Goal: Communication & Community: Connect with others

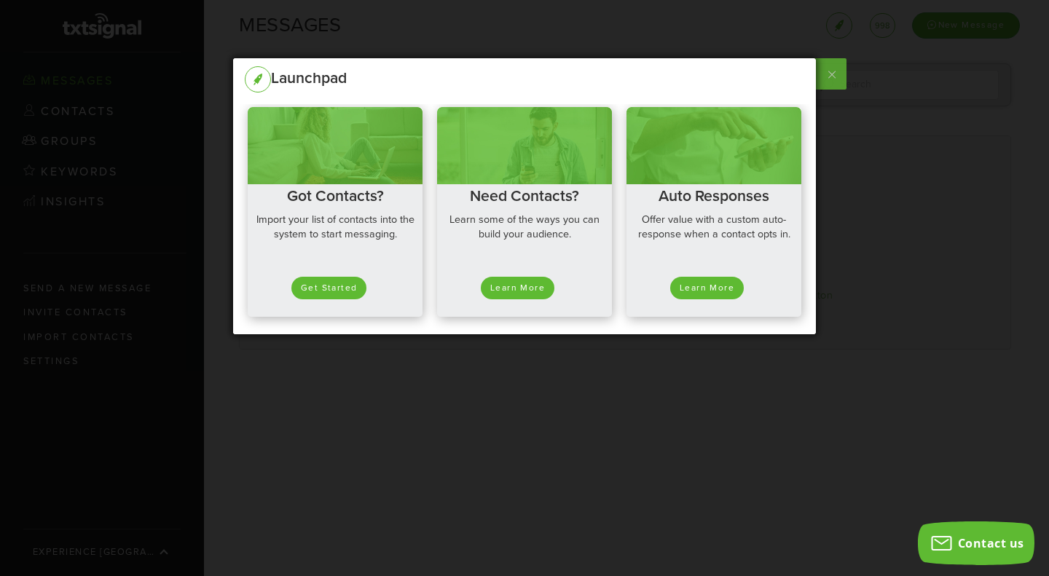
click at [825, 80] on label at bounding box center [830, 73] width 33 height 31
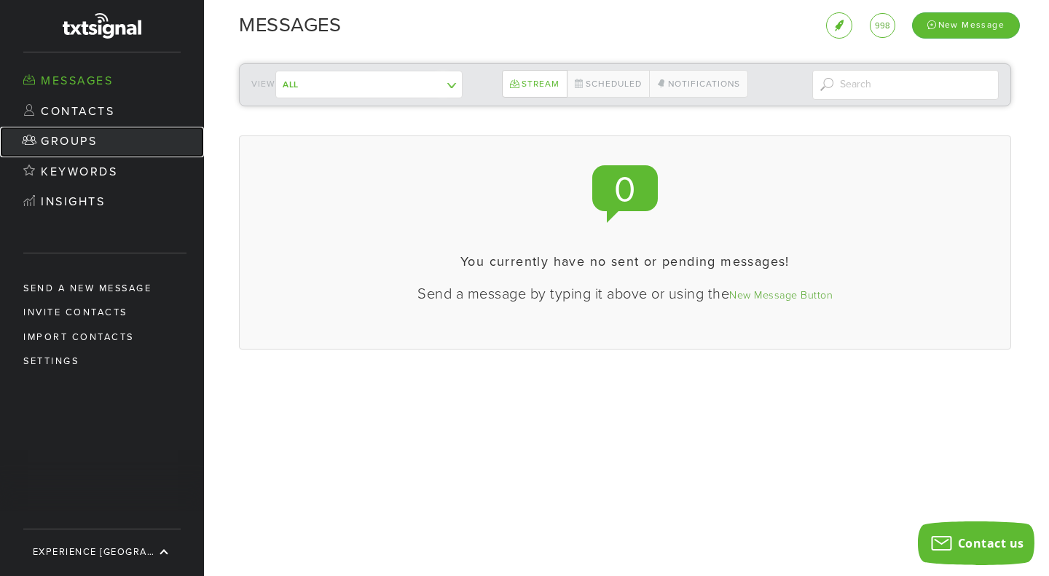
click at [99, 139] on link "Groups" at bounding box center [102, 142] width 204 height 31
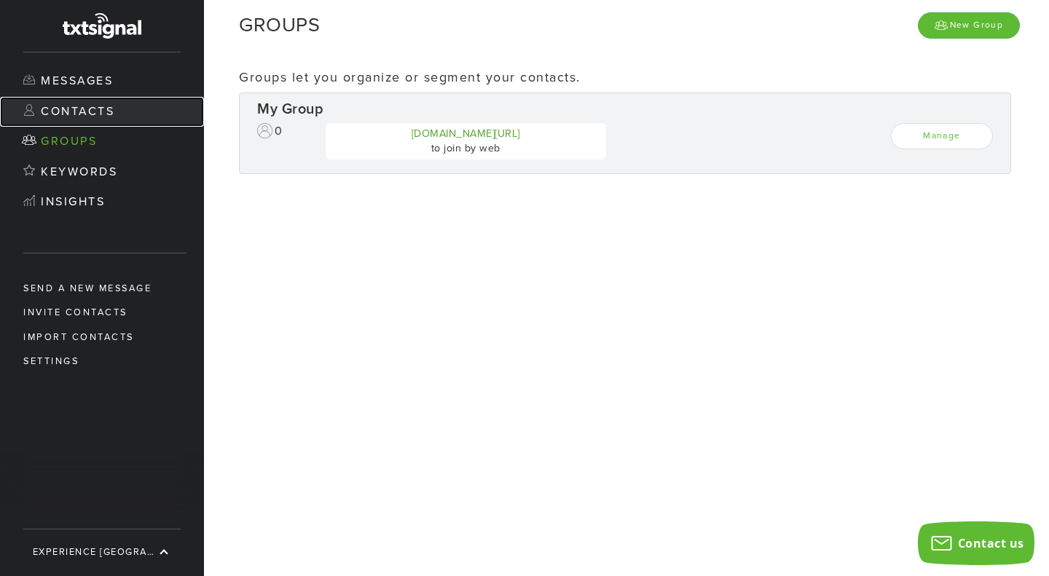
click at [99, 114] on link "Contacts" at bounding box center [102, 112] width 204 height 31
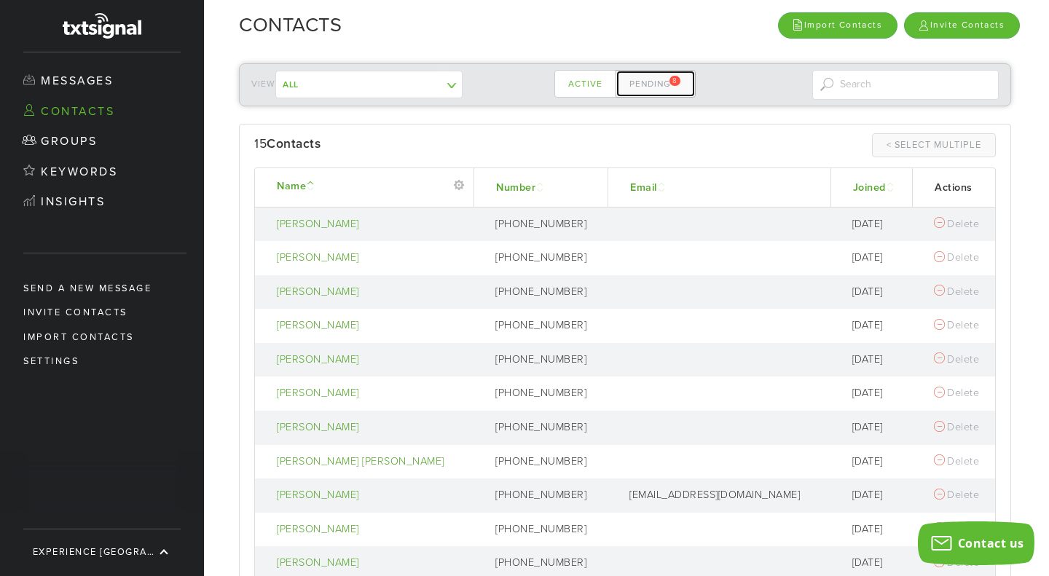
click at [617, 83] on link "Pending 8" at bounding box center [655, 84] width 80 height 28
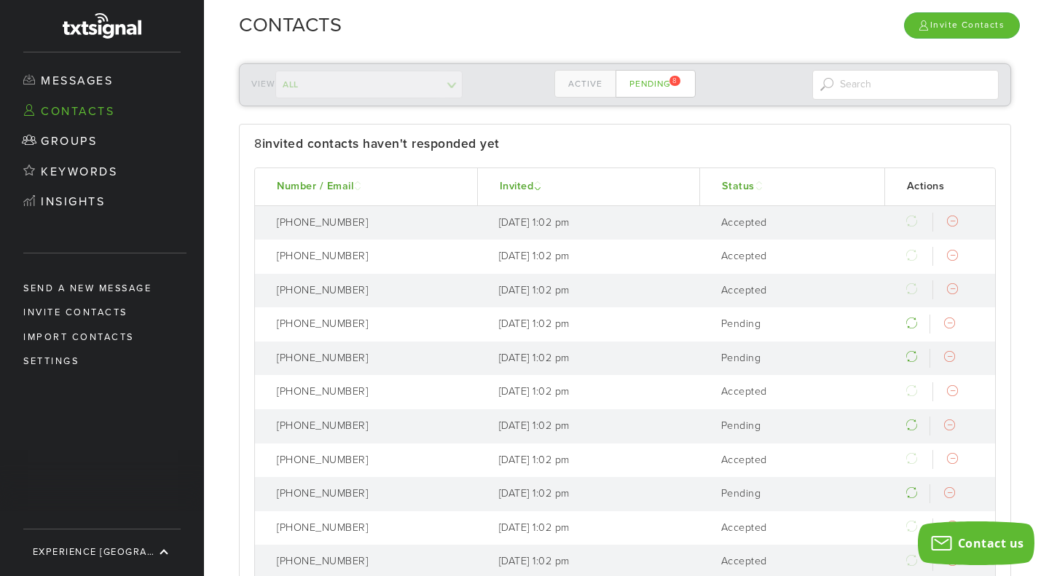
click at [399, 94] on div "View All My Group ------------- Contacts not in a group" at bounding box center [344, 85] width 187 height 28
click at [977, 20] on link "Invite Contacts" at bounding box center [962, 24] width 116 height 25
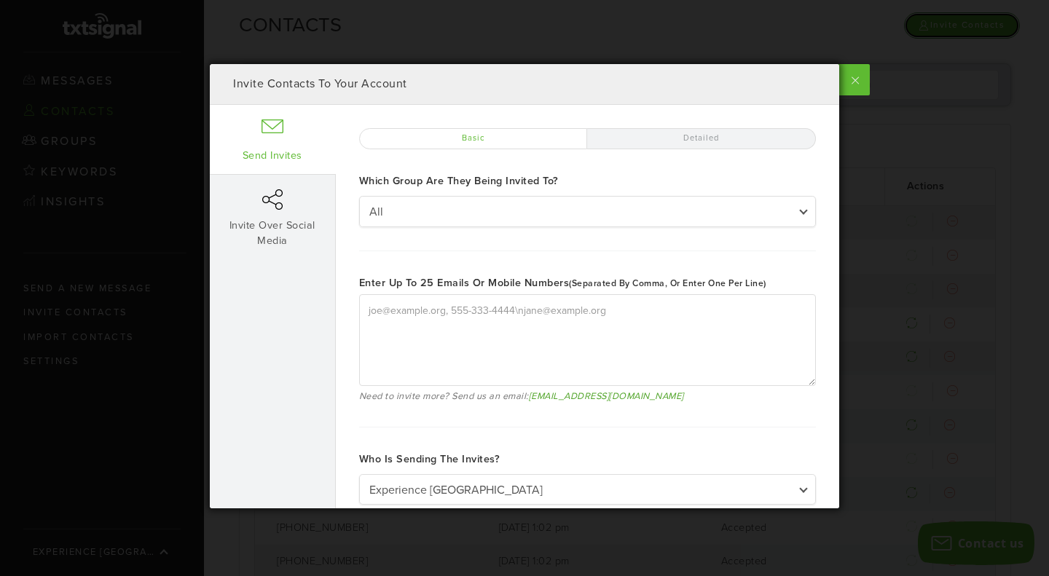
type textarea "[PERSON_NAME][EMAIL_ADDRESS][DOMAIN_NAME], [PHONE_NUMBER] [PERSON_NAME][EMAIL_A…"
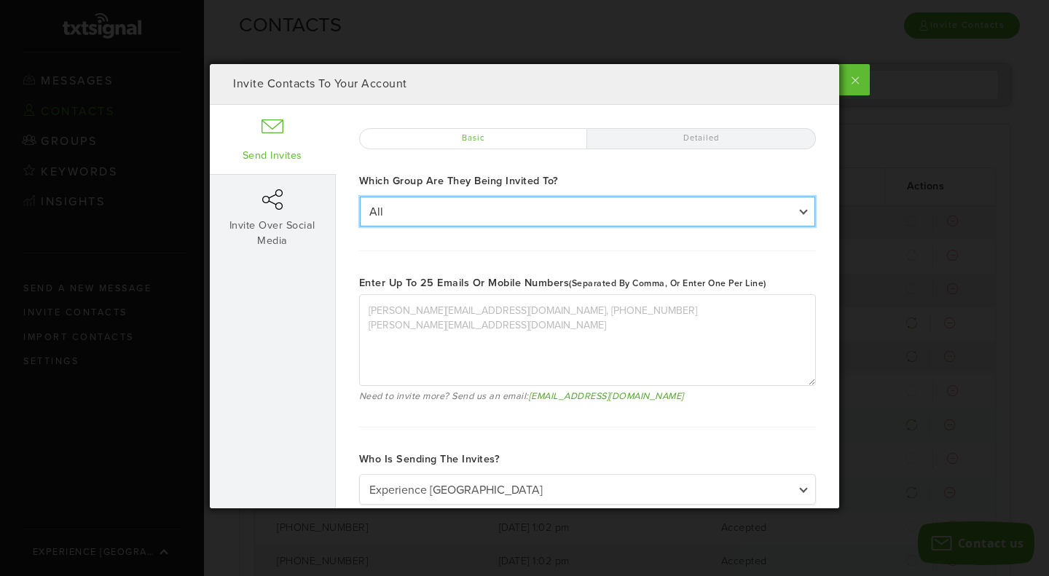
click at [586, 218] on select "All All My Group" at bounding box center [587, 211] width 455 height 29
click at [360, 197] on select "All All My Group" at bounding box center [587, 211] width 455 height 29
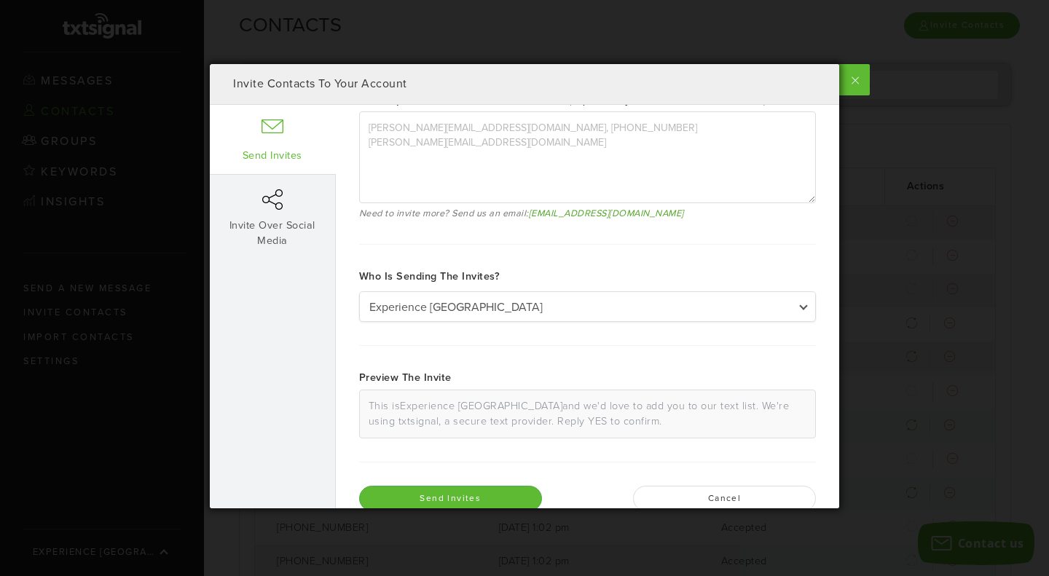
scroll to position [208, 0]
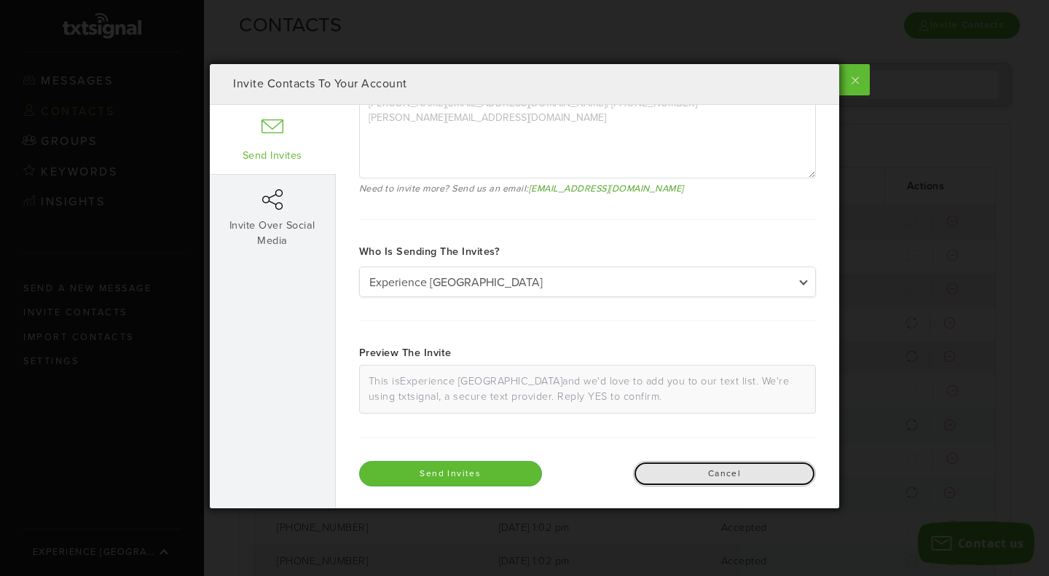
click at [682, 470] on button "Cancel" at bounding box center [724, 473] width 183 height 25
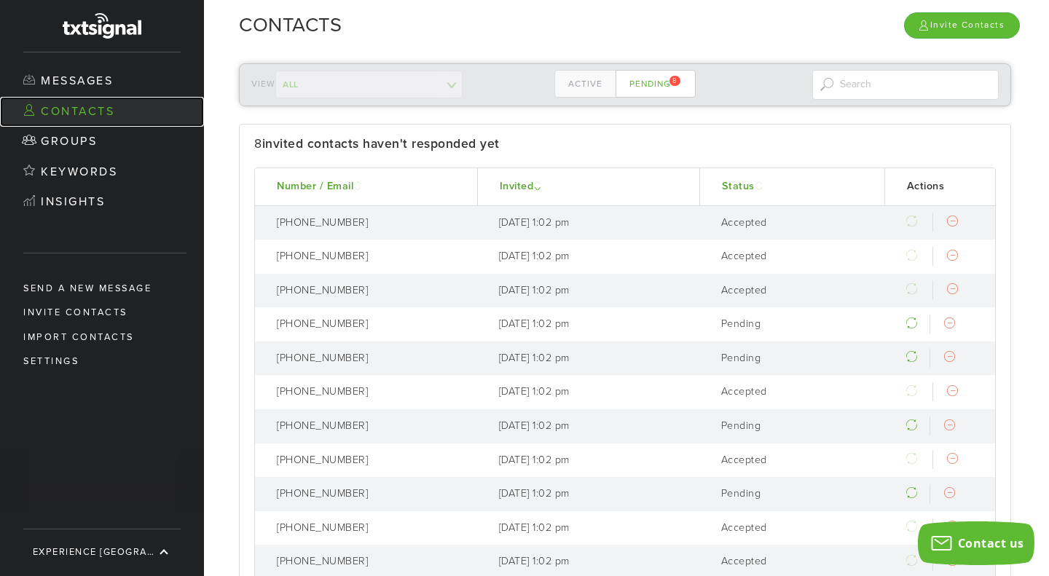
click at [94, 117] on link "Contacts" at bounding box center [102, 112] width 204 height 31
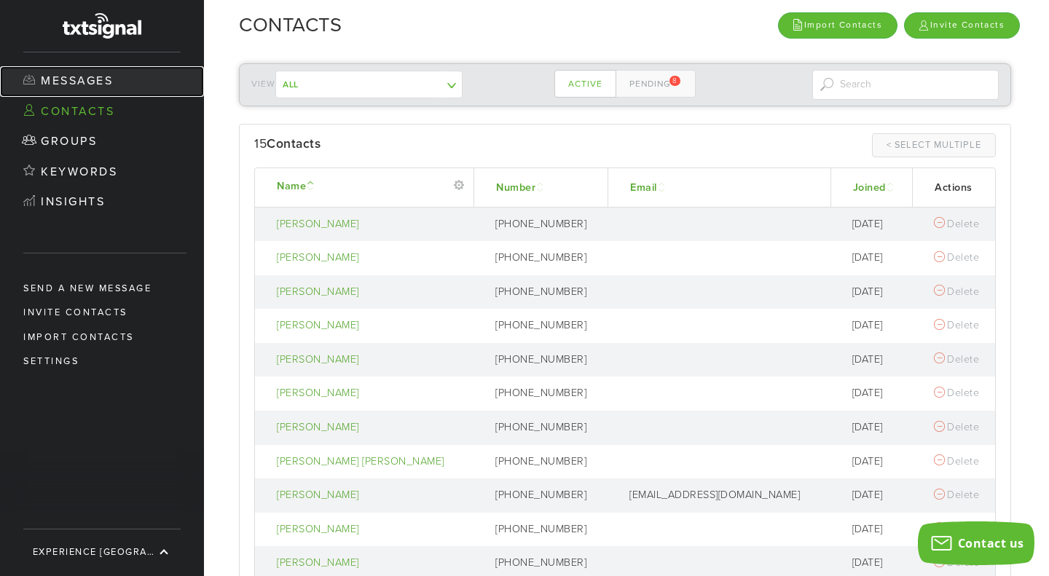
click at [121, 82] on link "Messages" at bounding box center [102, 81] width 204 height 31
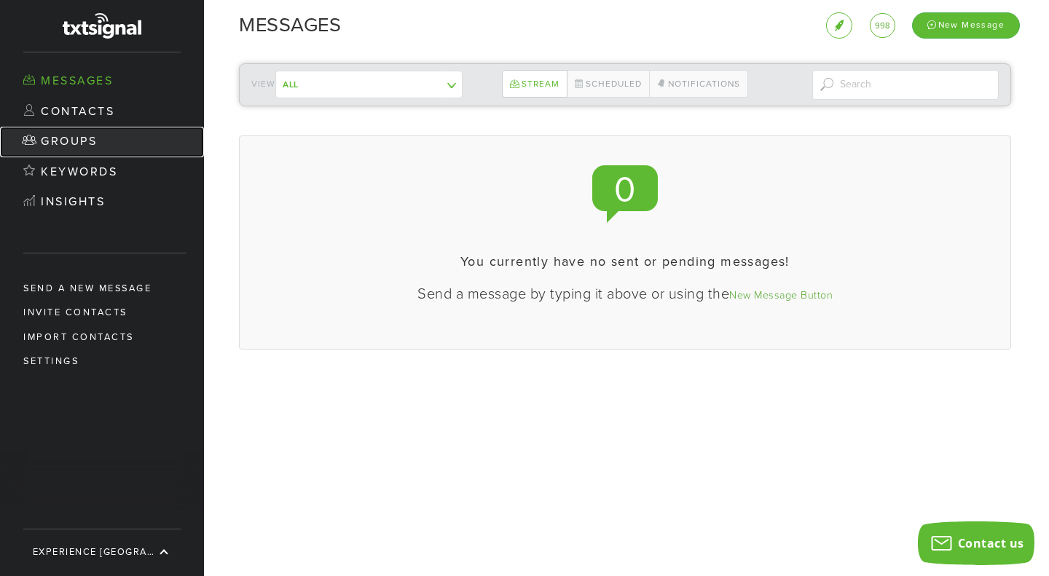
click at [93, 133] on link "Groups" at bounding box center [102, 142] width 204 height 31
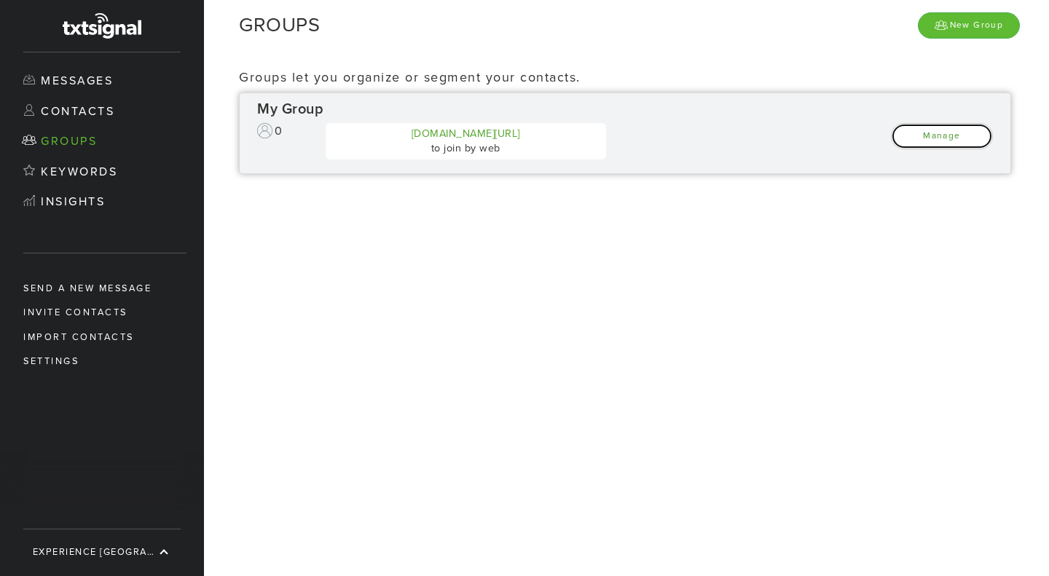
click at [953, 134] on link "Manage" at bounding box center [942, 135] width 102 height 25
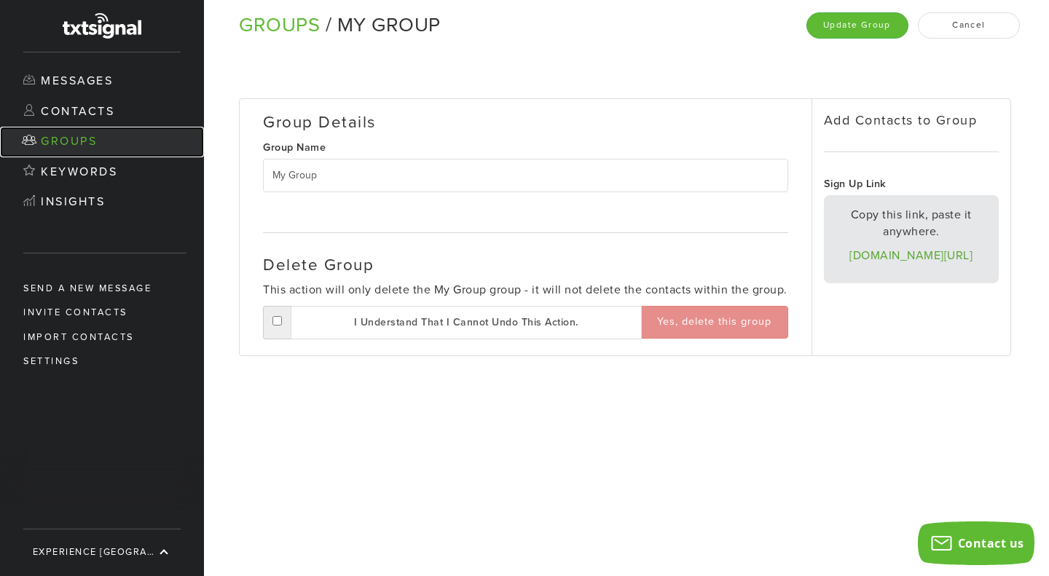
click at [124, 141] on link "Groups" at bounding box center [102, 142] width 204 height 31
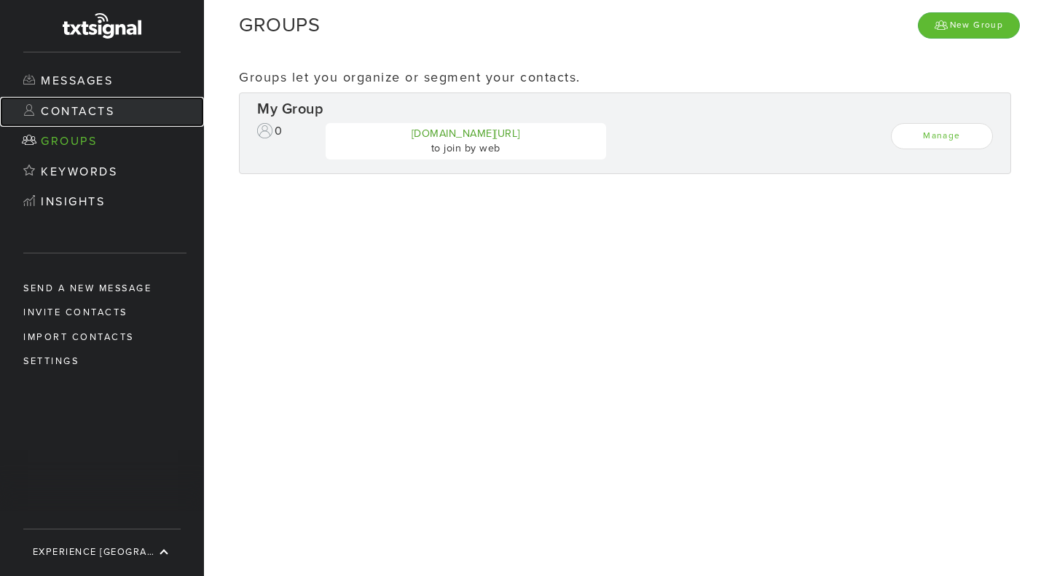
click at [98, 104] on link "Contacts" at bounding box center [102, 112] width 204 height 31
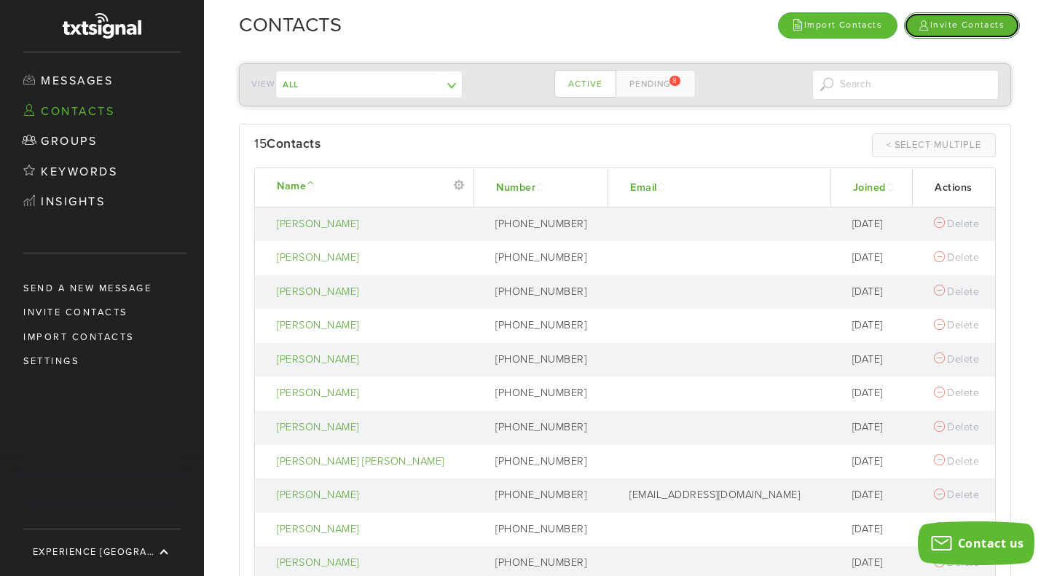
click at [940, 22] on link "Invite Contacts" at bounding box center [962, 24] width 116 height 25
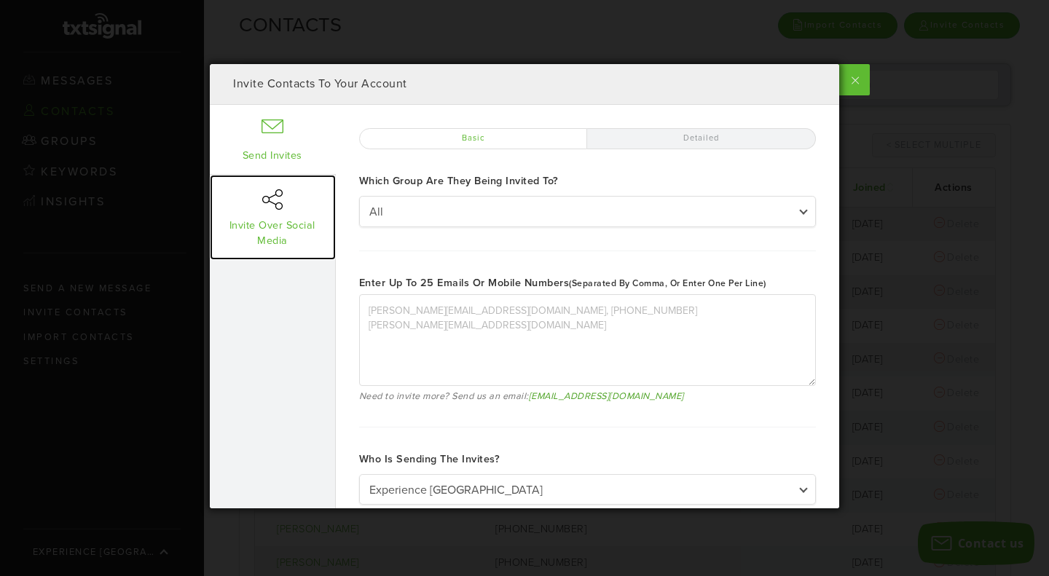
click at [281, 209] on link "Invite Over Social Media" at bounding box center [273, 217] width 126 height 84
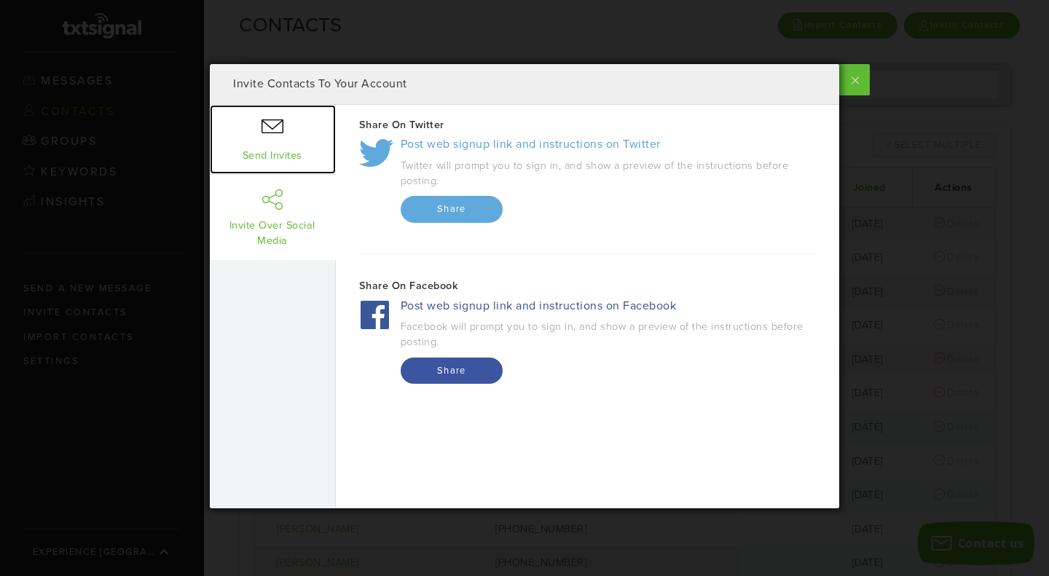
click at [286, 157] on link "Send Invites" at bounding box center [273, 140] width 126 height 70
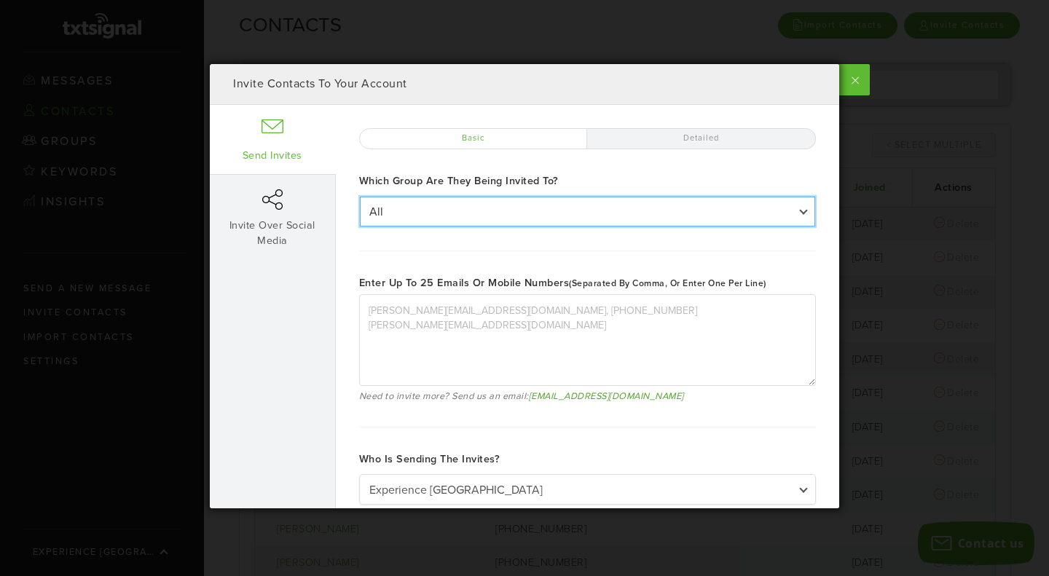
click at [401, 219] on select "All All My Group" at bounding box center [587, 211] width 455 height 29
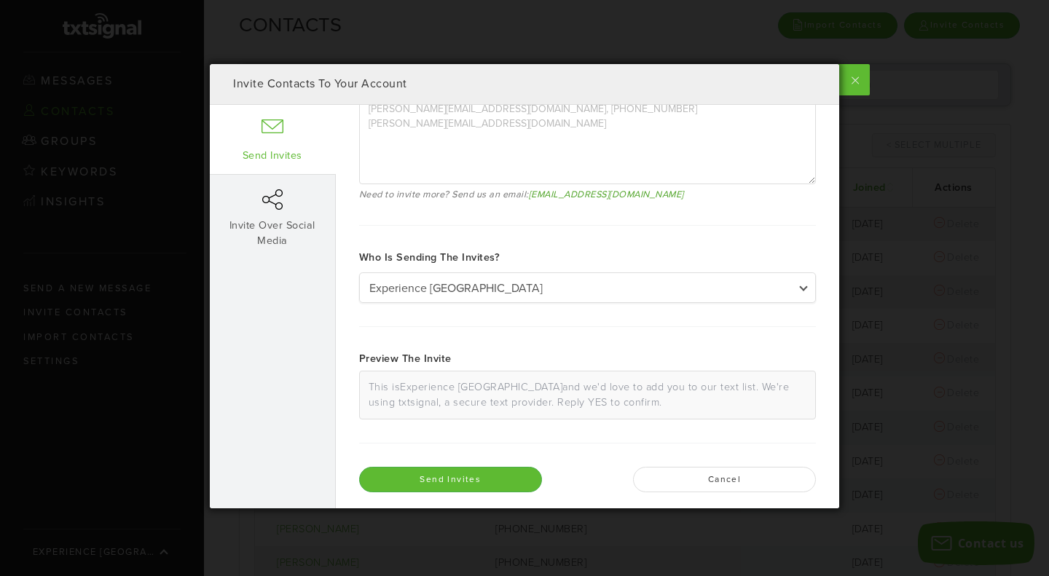
scroll to position [208, 0]
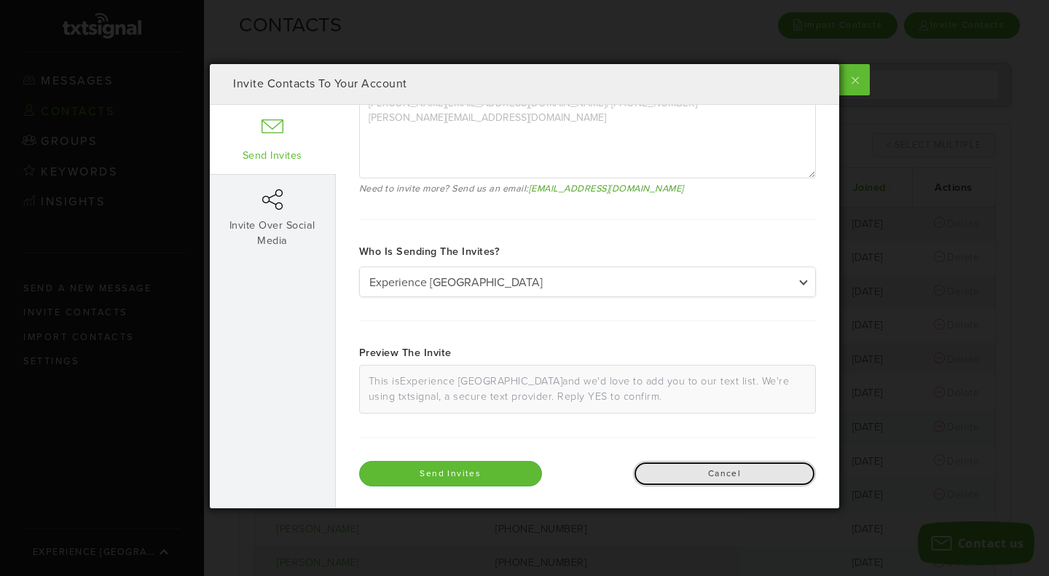
click at [671, 462] on button "Cancel" at bounding box center [724, 473] width 183 height 25
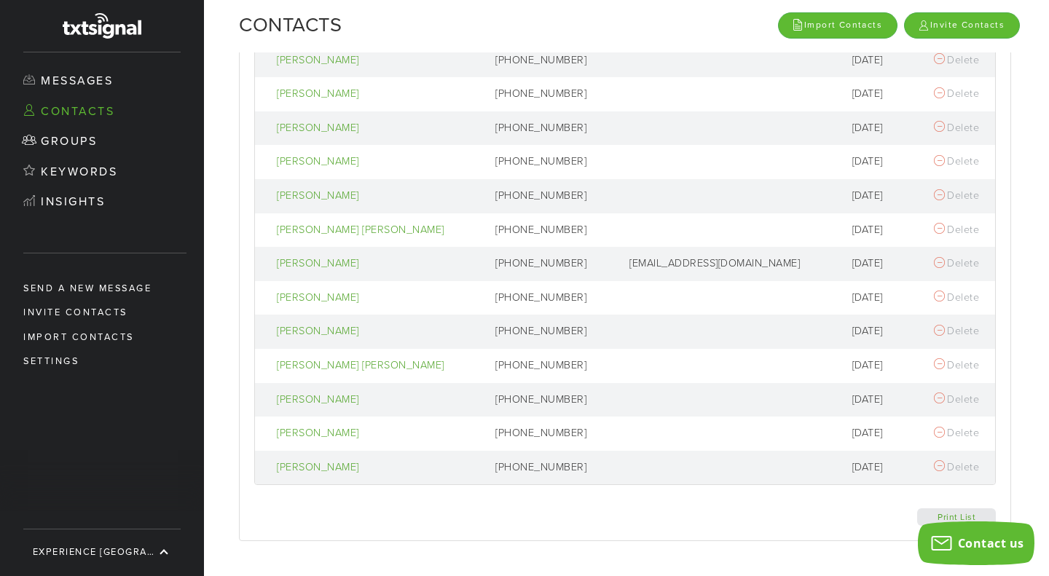
scroll to position [0, 0]
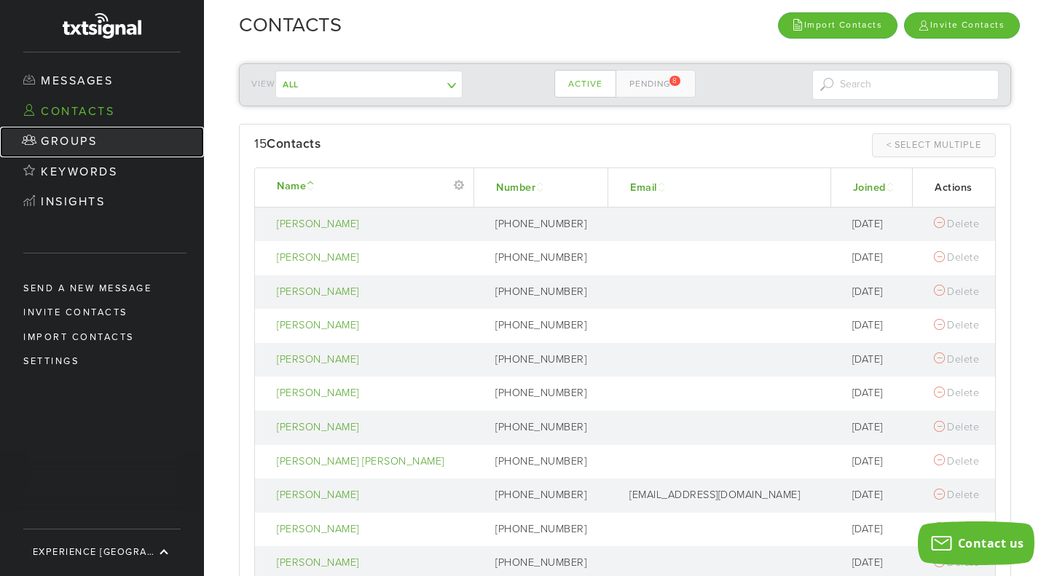
click at [82, 154] on link "Groups" at bounding box center [102, 142] width 204 height 31
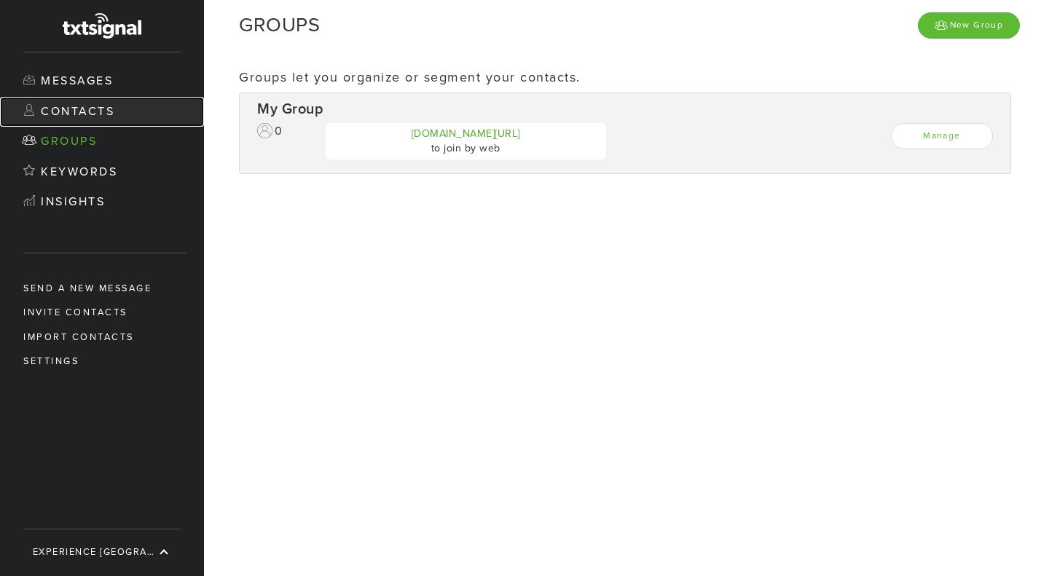
click at [98, 112] on link "Contacts" at bounding box center [102, 112] width 204 height 31
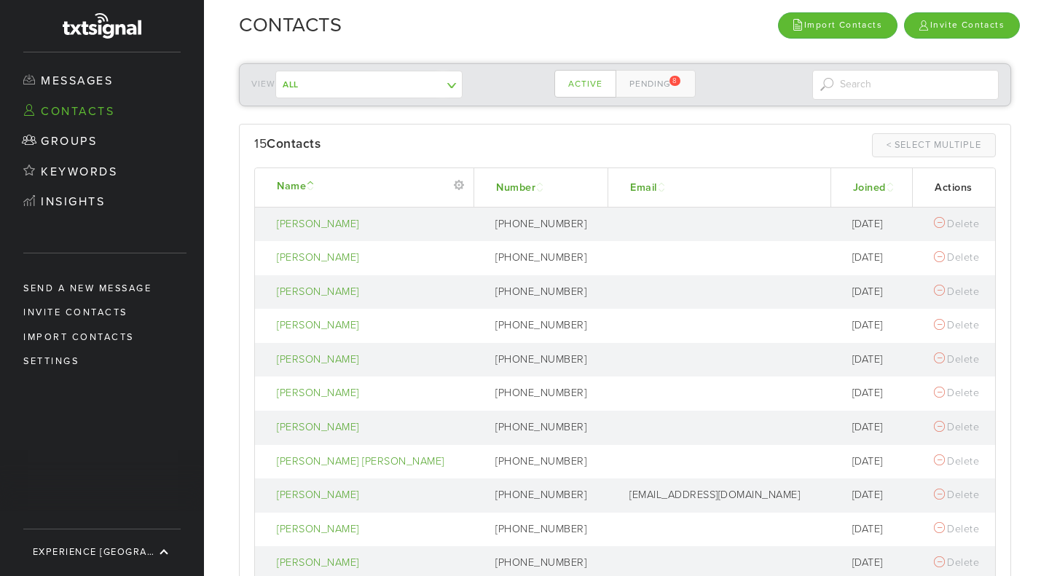
click at [670, 60] on div "View All My Group ------------- Contacts not in a group Active Pending 8 Clear …" at bounding box center [619, 430] width 830 height 756
click at [668, 74] on link "Pending 8" at bounding box center [655, 84] width 80 height 28
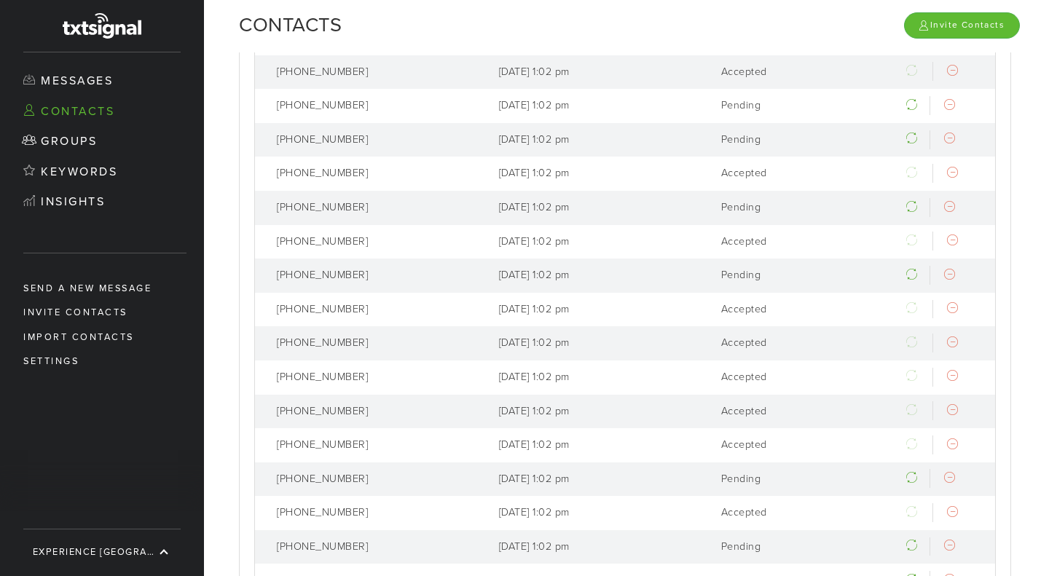
scroll to position [444, 0]
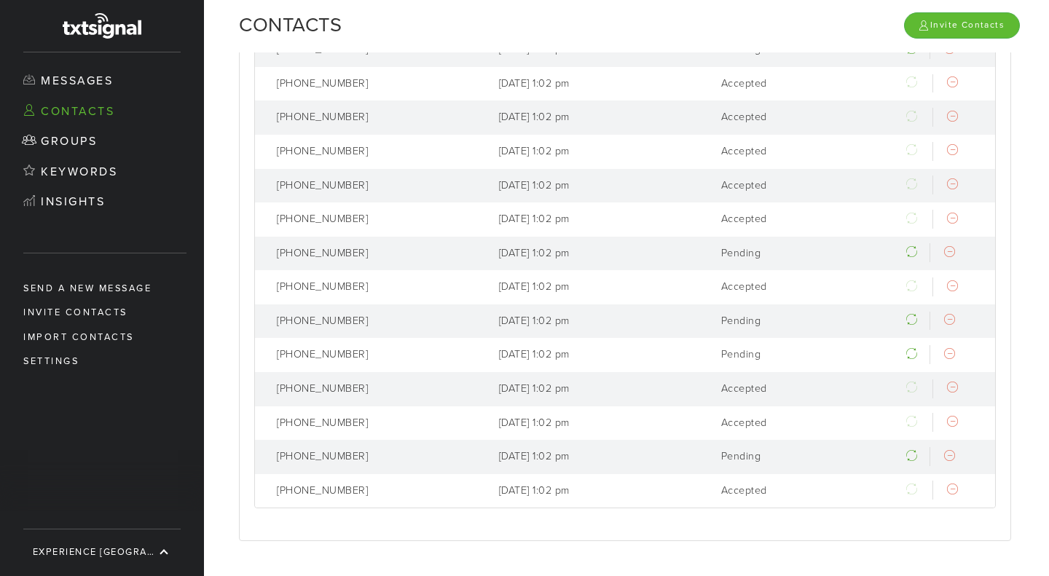
click at [222, 404] on div "View All My Group ------------- Contacts not in a group Active Pending 8 Clear …" at bounding box center [619, 91] width 830 height 969
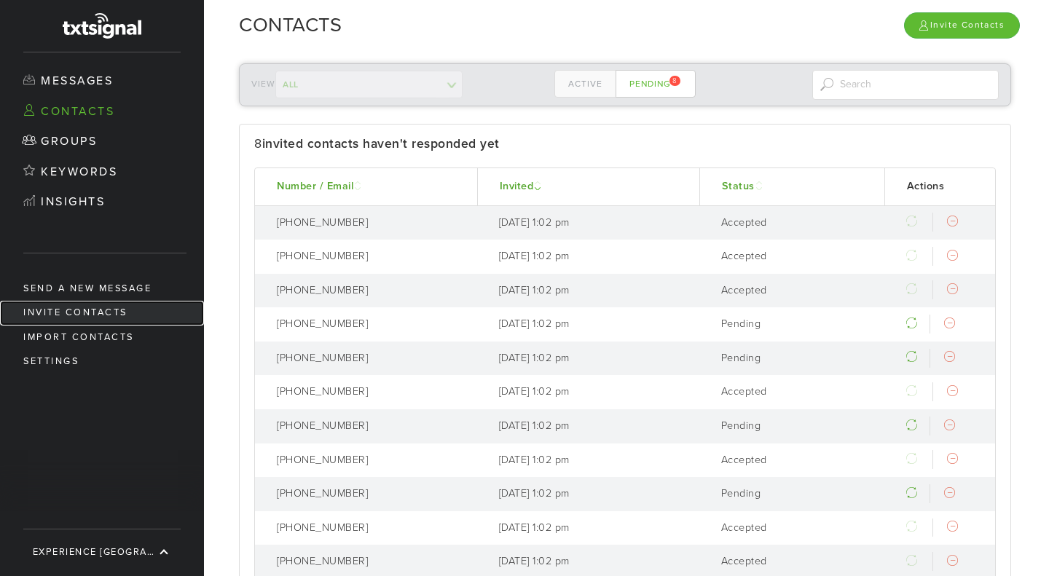
click at [109, 320] on link "Invite Contacts" at bounding box center [102, 313] width 204 height 24
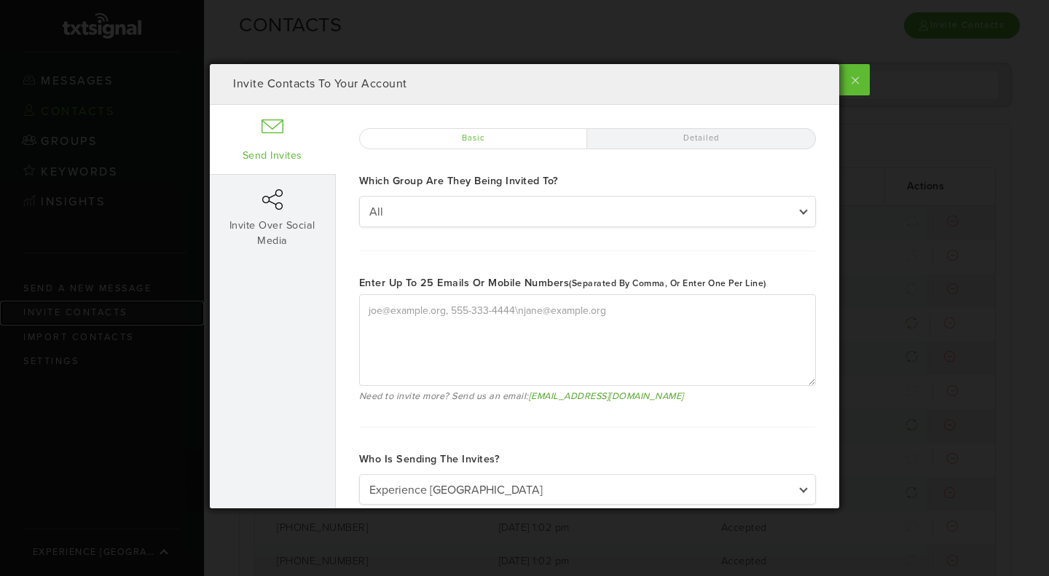
type textarea "[PERSON_NAME][EMAIL_ADDRESS][DOMAIN_NAME], [PHONE_NUMBER] [PERSON_NAME][EMAIL_A…"
click at [707, 133] on label "Detailed" at bounding box center [701, 138] width 229 height 21
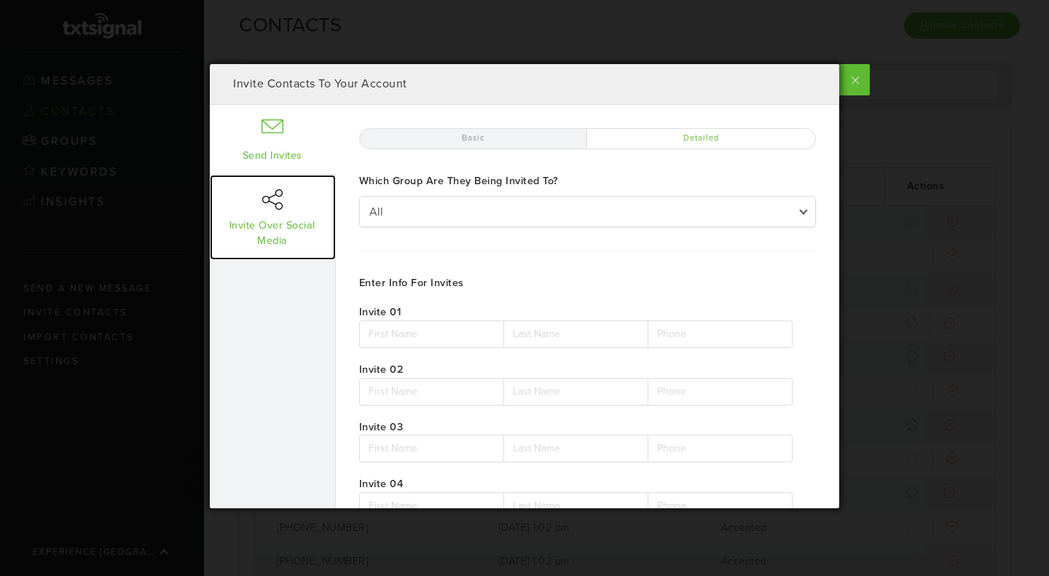
click at [287, 255] on link "Invite Over Social Media" at bounding box center [273, 217] width 126 height 84
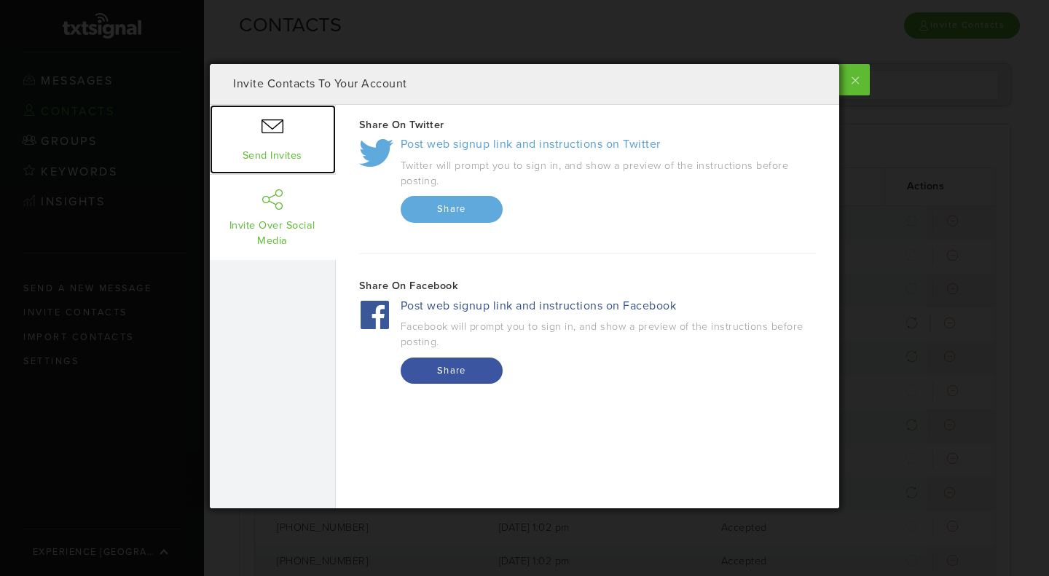
click at [272, 150] on link "Send Invites" at bounding box center [273, 140] width 126 height 70
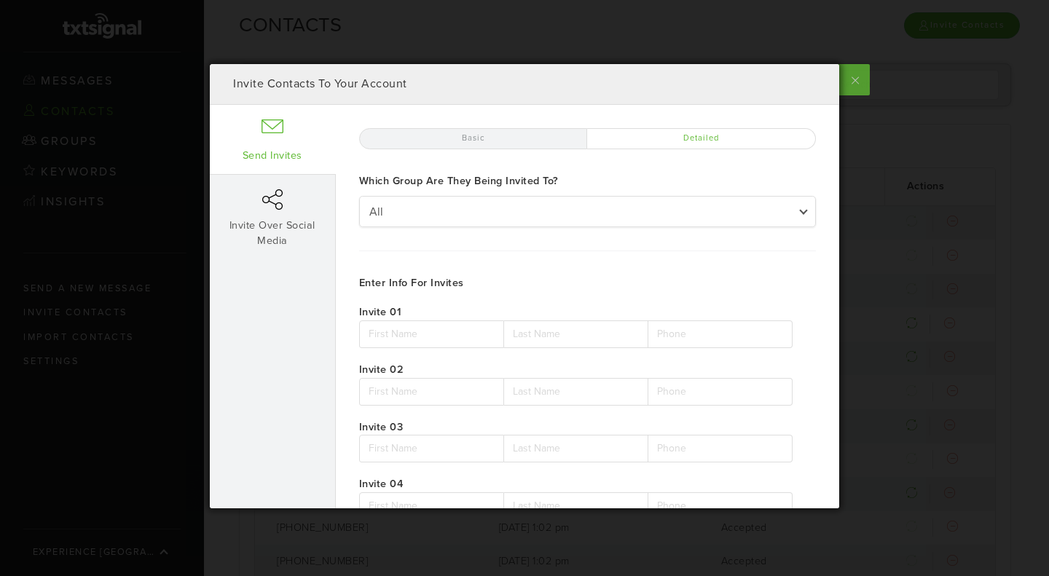
click at [849, 82] on label at bounding box center [853, 79] width 33 height 31
click at [0, 0] on input "checkbox" at bounding box center [0, 0] width 0 height 0
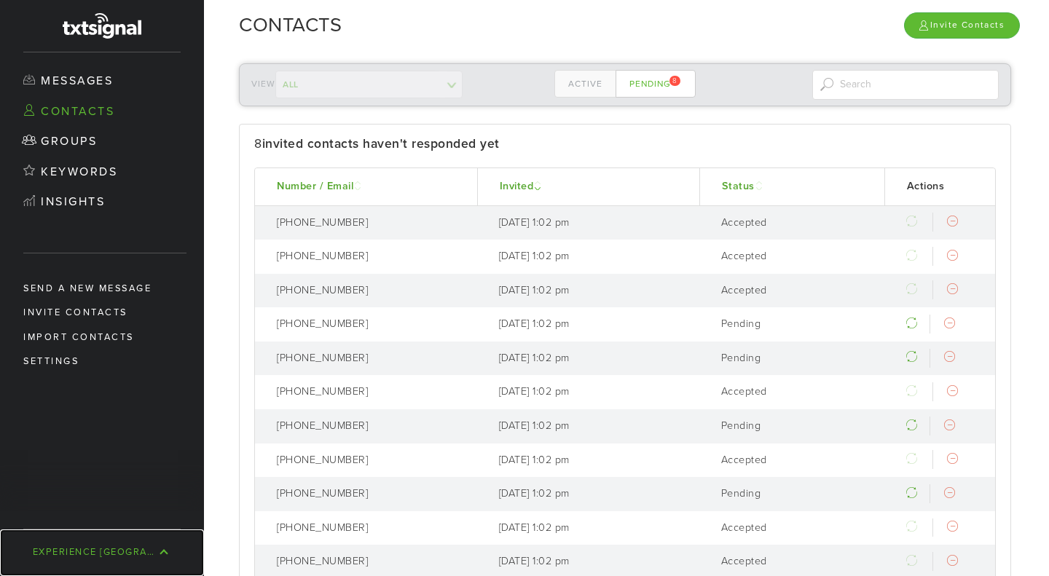
click at [137, 551] on link "Experience [GEOGRAPHIC_DATA]" at bounding box center [102, 553] width 204 height 47
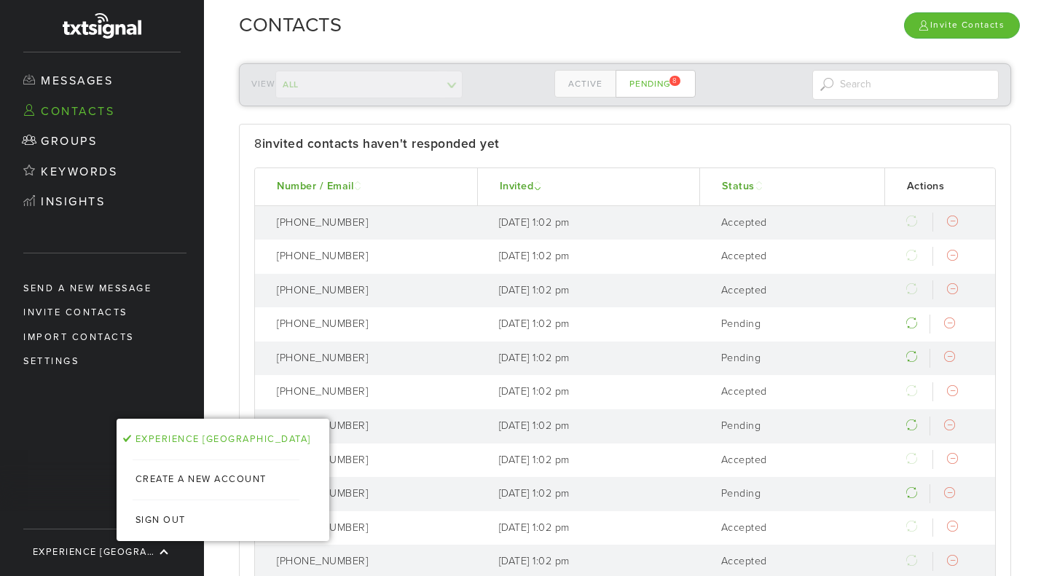
drag, startPoint x: 137, startPoint y: 551, endPoint x: 52, endPoint y: 508, distance: 95.4
click at [113, 170] on link "Keywords" at bounding box center [102, 172] width 204 height 31
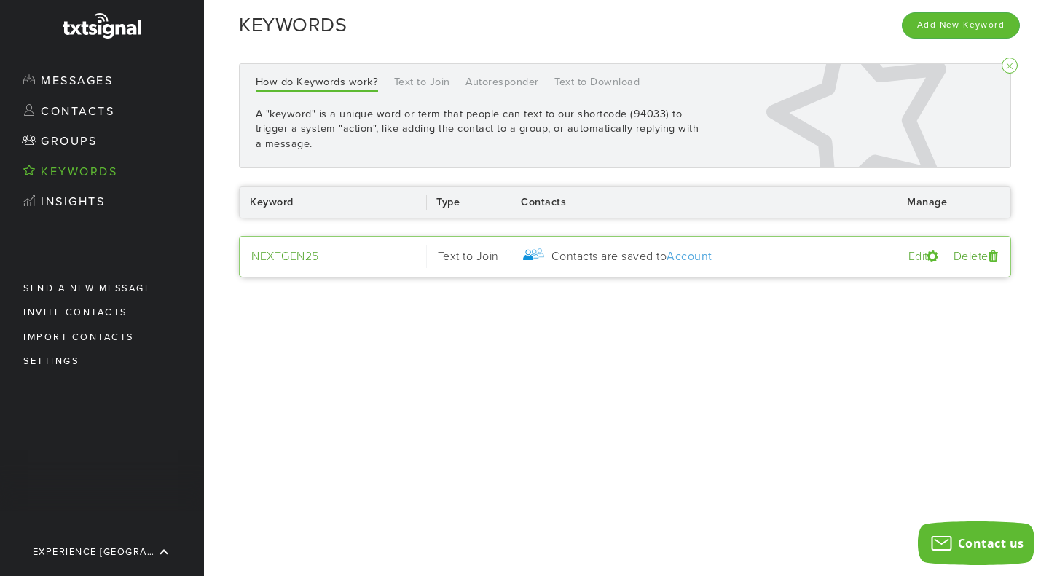
click at [342, 256] on td "NEXTGEN25" at bounding box center [332, 257] width 187 height 42
click at [315, 260] on link "NEXTGEN25" at bounding box center [285, 256] width 68 height 15
select select "Text to Join"
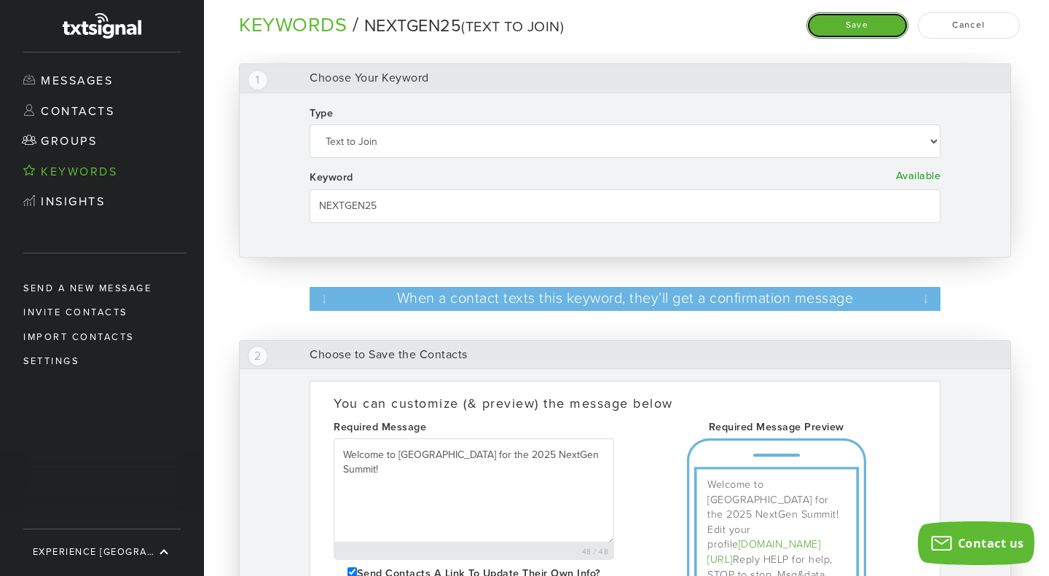
click at [849, 23] on button "Save" at bounding box center [857, 24] width 102 height 25
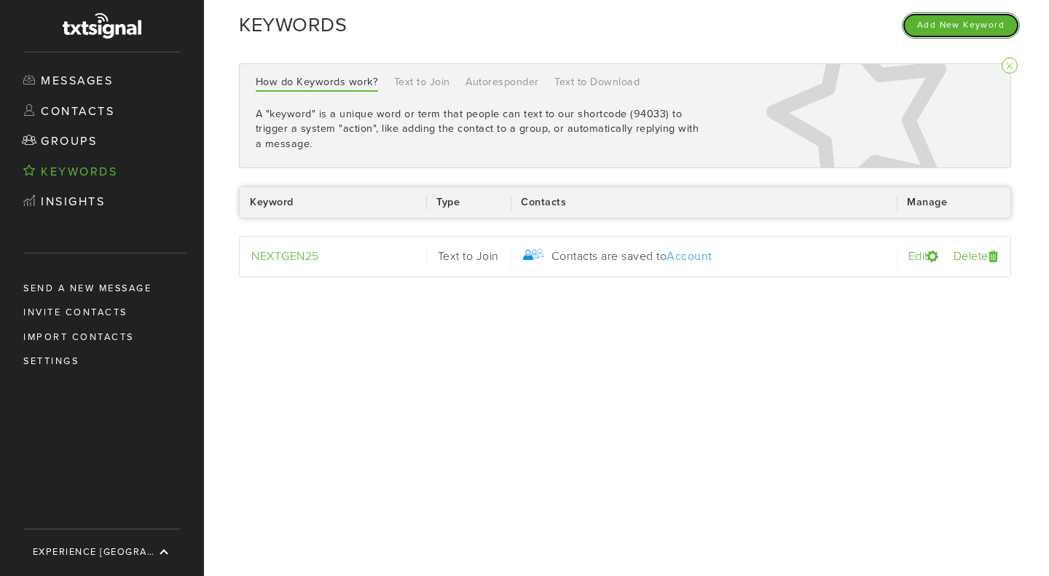
click at [924, 32] on button "Add New Keyword" at bounding box center [961, 24] width 118 height 25
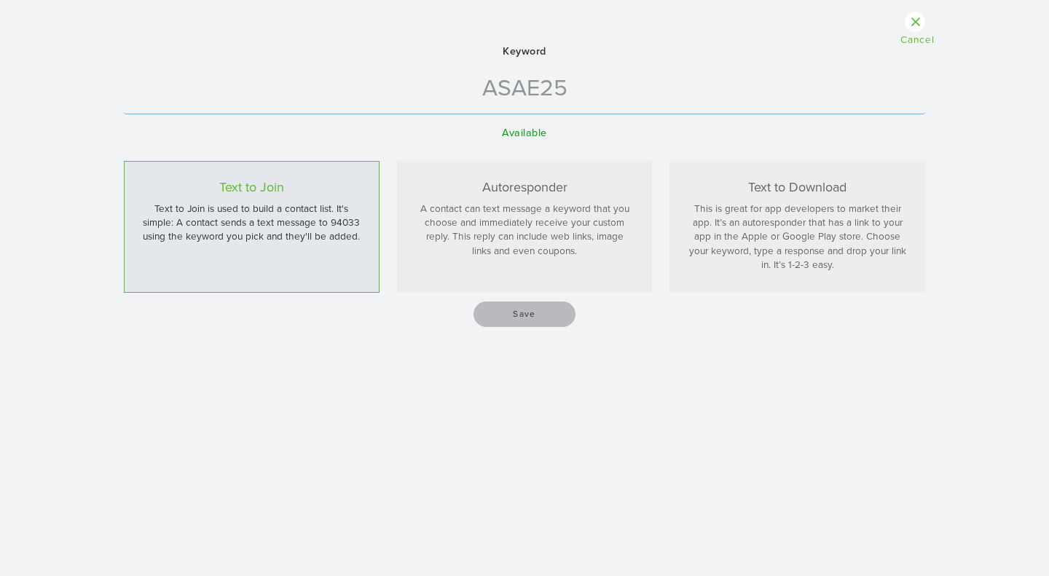
type input "ASAE25"
click at [532, 309] on input "Save" at bounding box center [524, 314] width 102 height 25
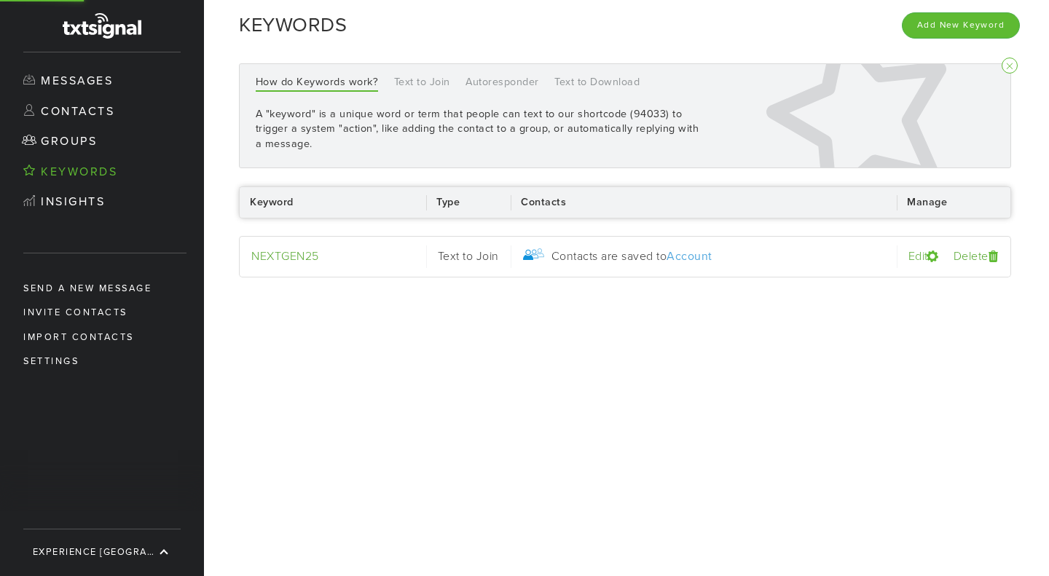
select select "Text to Join"
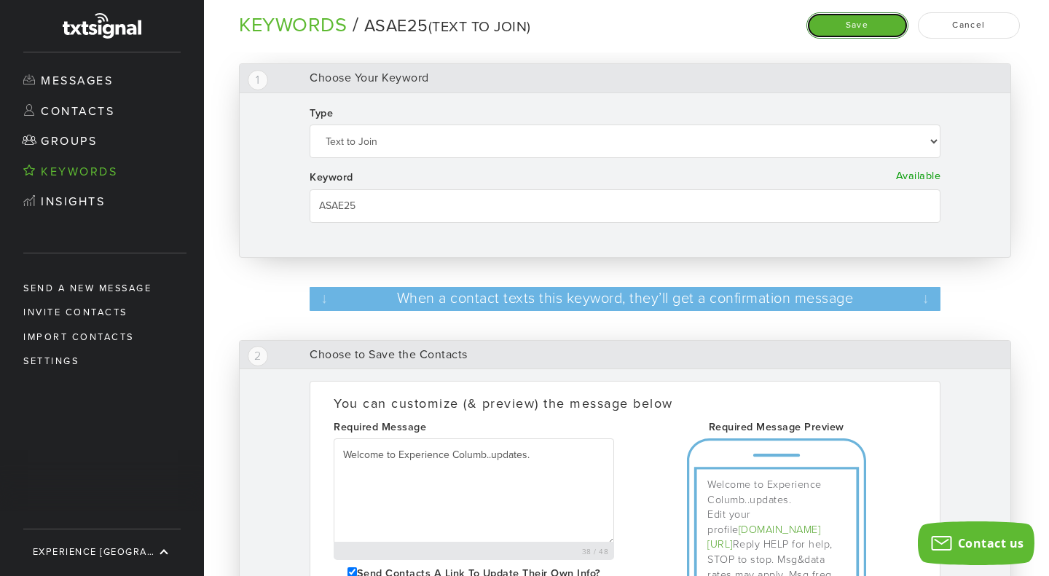
click at [859, 31] on button "Save" at bounding box center [857, 24] width 102 height 25
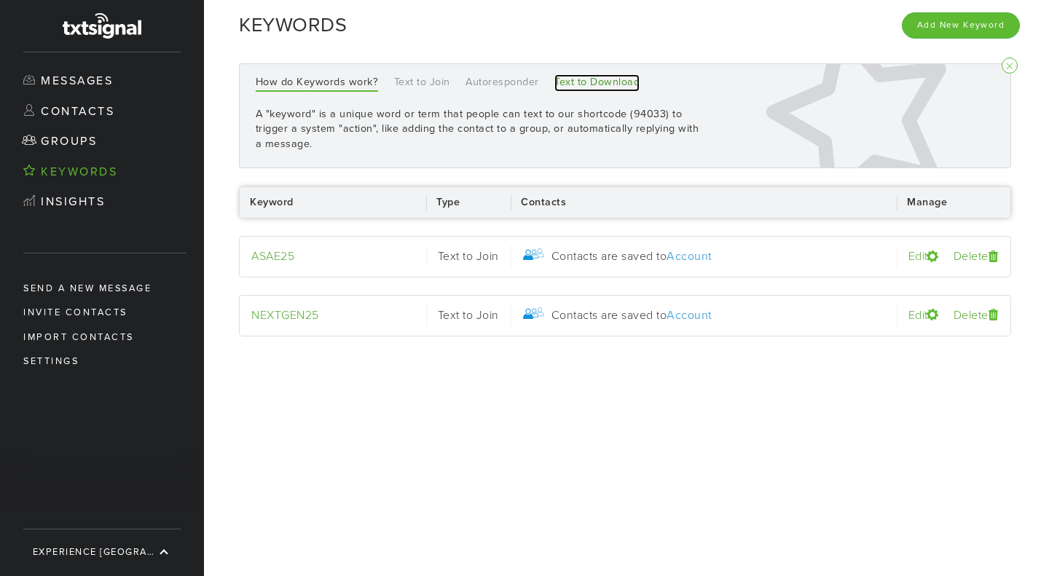
click at [570, 89] on link "Text to Download" at bounding box center [596, 82] width 85 height 17
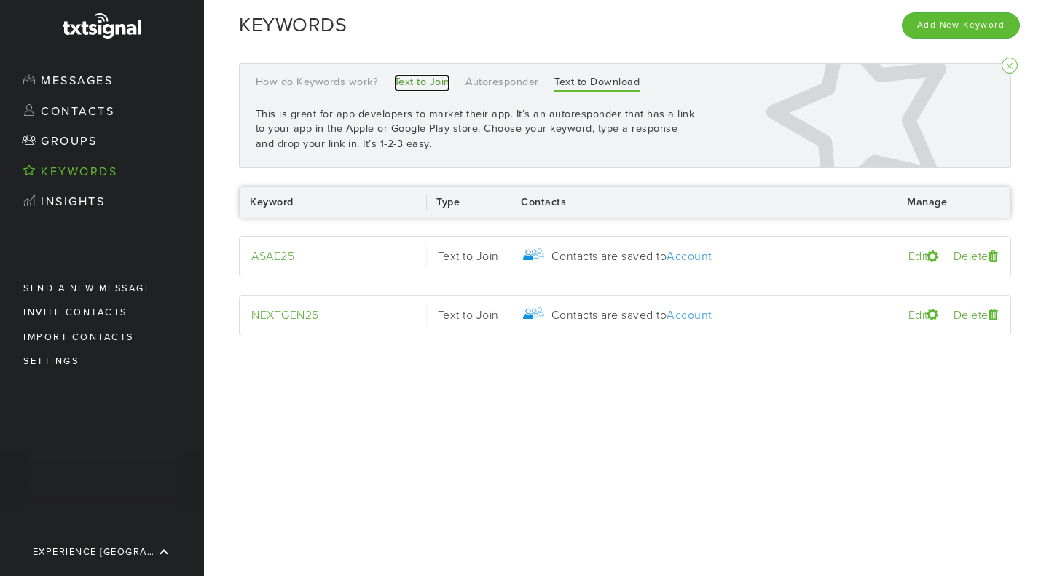
click at [412, 76] on link "Text to Join" at bounding box center [422, 82] width 56 height 17
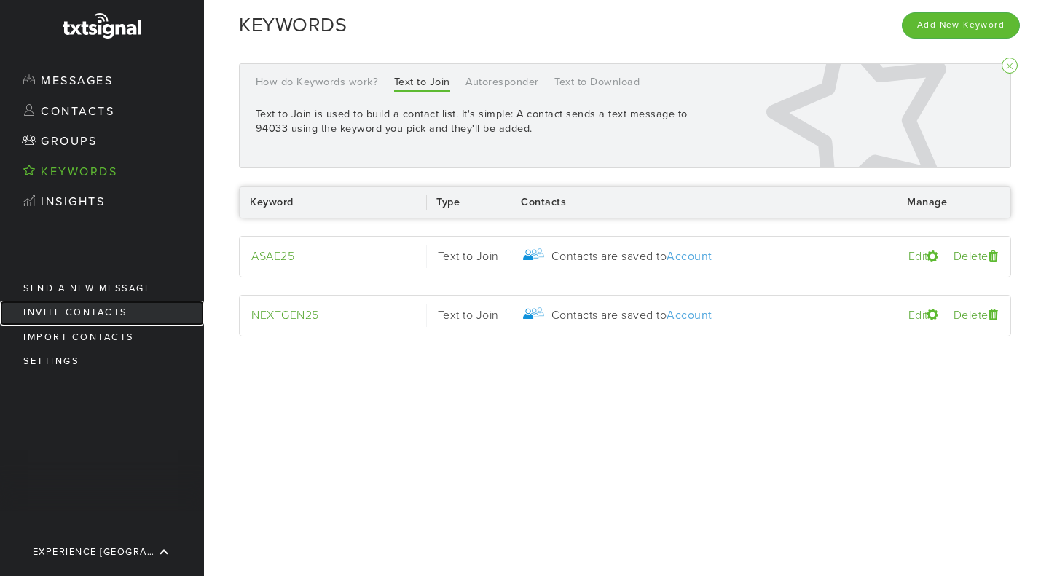
click at [106, 308] on link "Invite Contacts" at bounding box center [102, 313] width 204 height 24
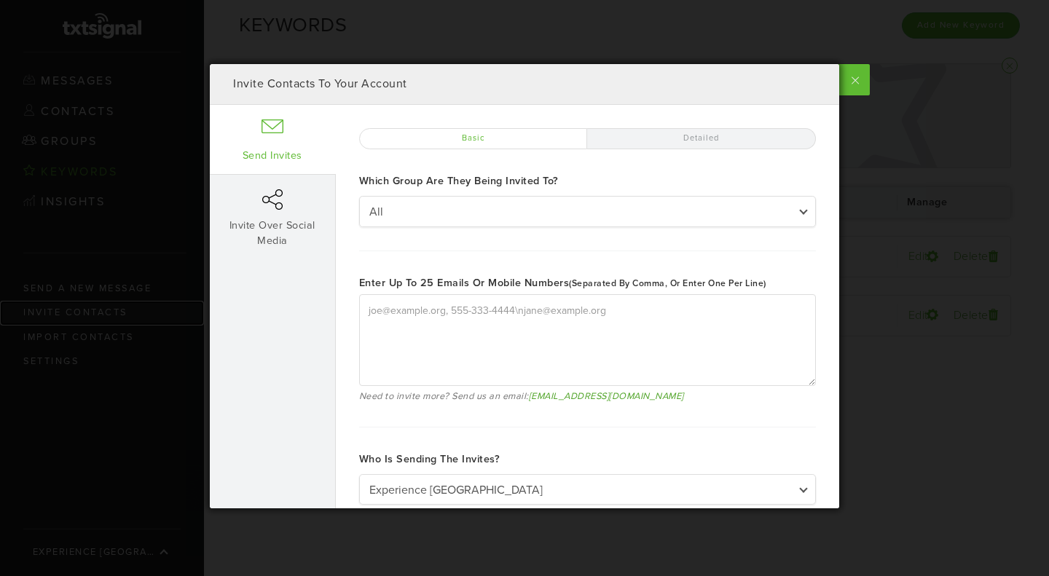
type textarea "[PERSON_NAME][EMAIL_ADDRESS][DOMAIN_NAME], [PHONE_NUMBER] [PERSON_NAME][EMAIL_A…"
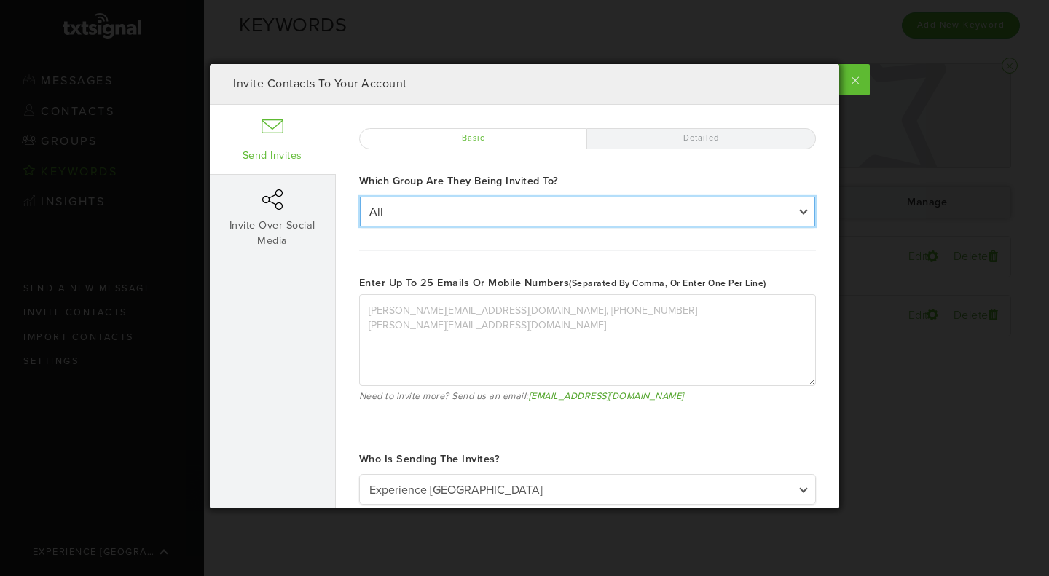
click at [491, 207] on select "All All My Group" at bounding box center [587, 211] width 455 height 29
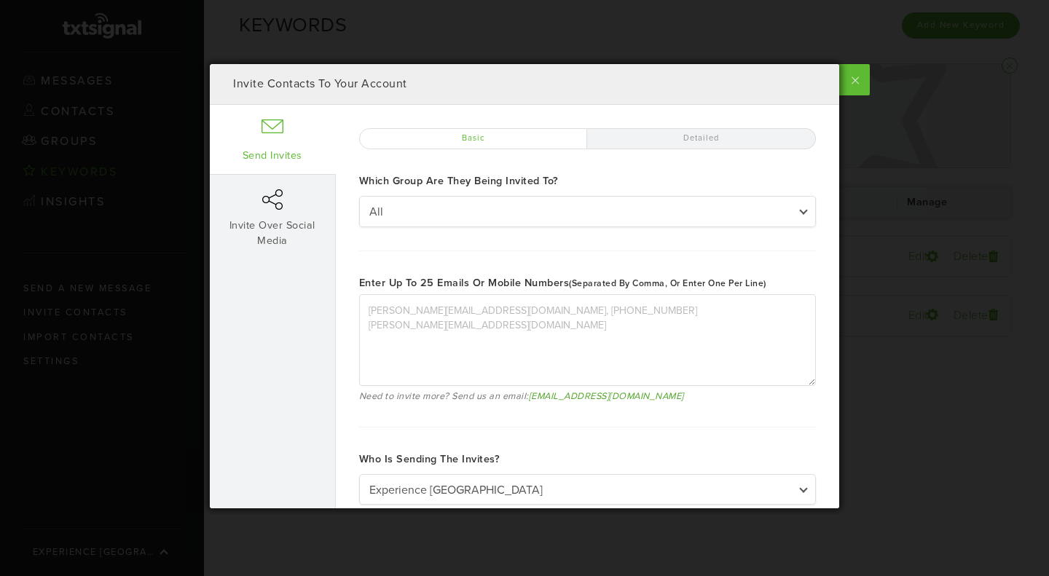
click at [718, 145] on label "Detailed" at bounding box center [701, 138] width 229 height 21
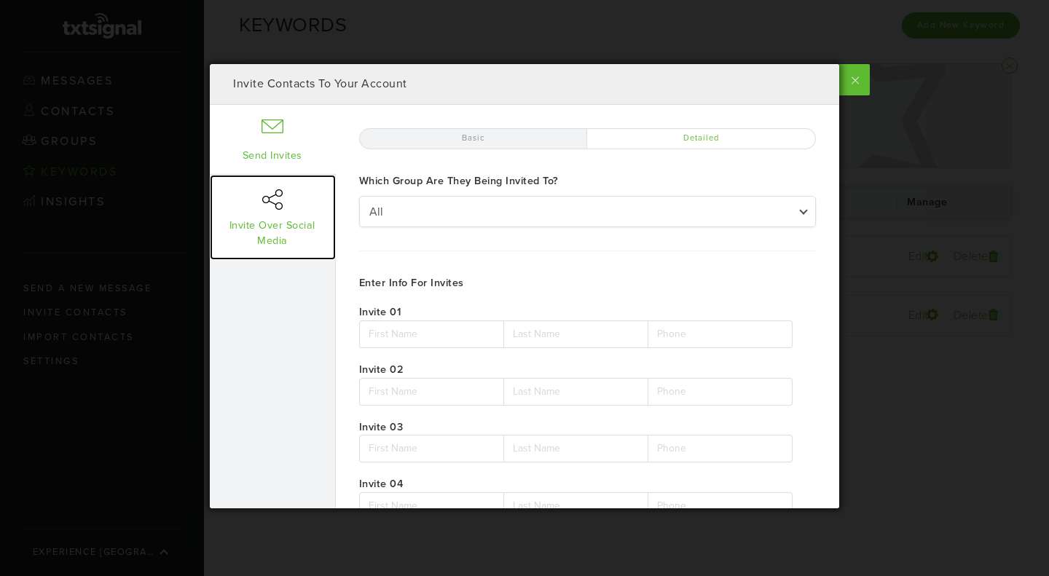
click at [278, 230] on link "Invite Over Social Media" at bounding box center [273, 217] width 126 height 84
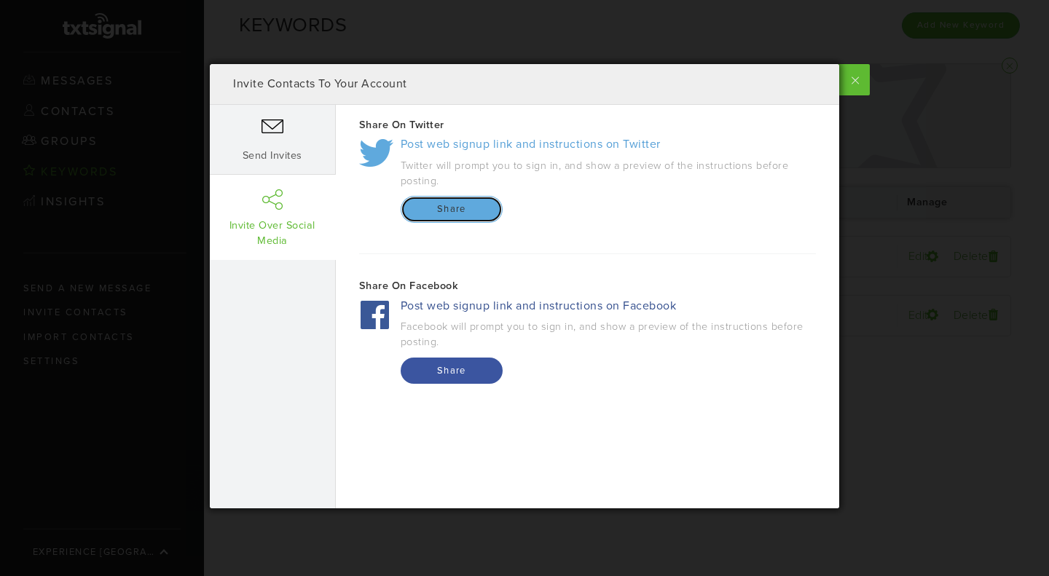
click at [483, 216] on link "Share" at bounding box center [452, 209] width 102 height 27
click at [849, 87] on label at bounding box center [853, 79] width 33 height 31
click at [0, 0] on input "checkbox" at bounding box center [0, 0] width 0 height 0
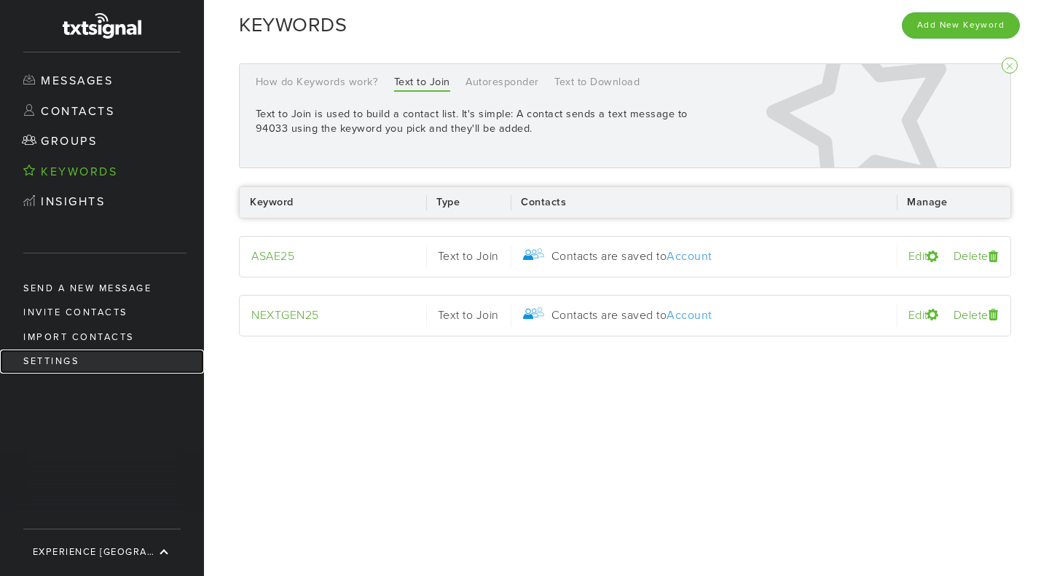
click at [72, 363] on link "Settings" at bounding box center [102, 362] width 204 height 24
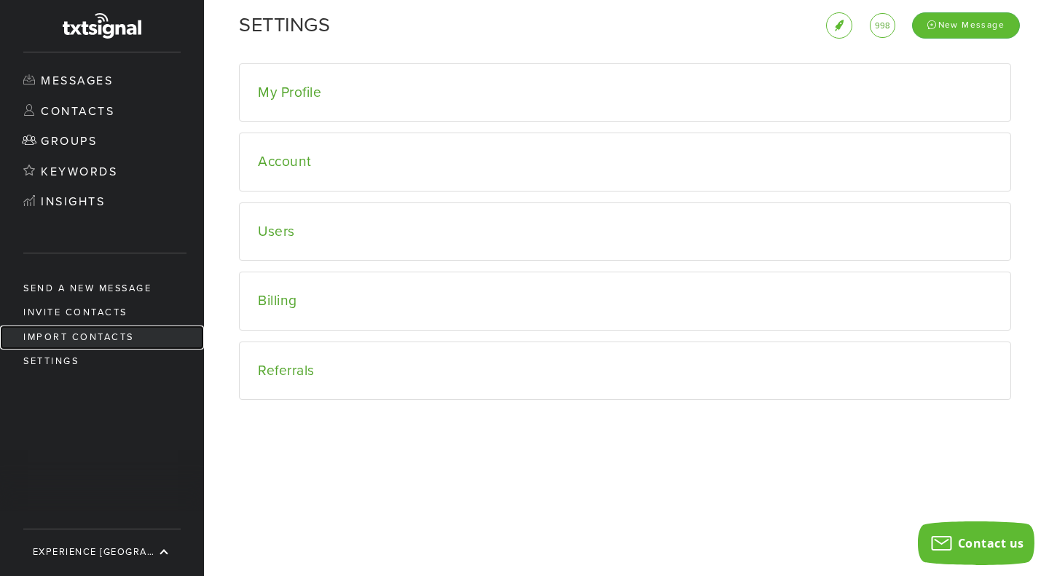
click at [61, 335] on link "Import Contacts" at bounding box center [102, 338] width 204 height 24
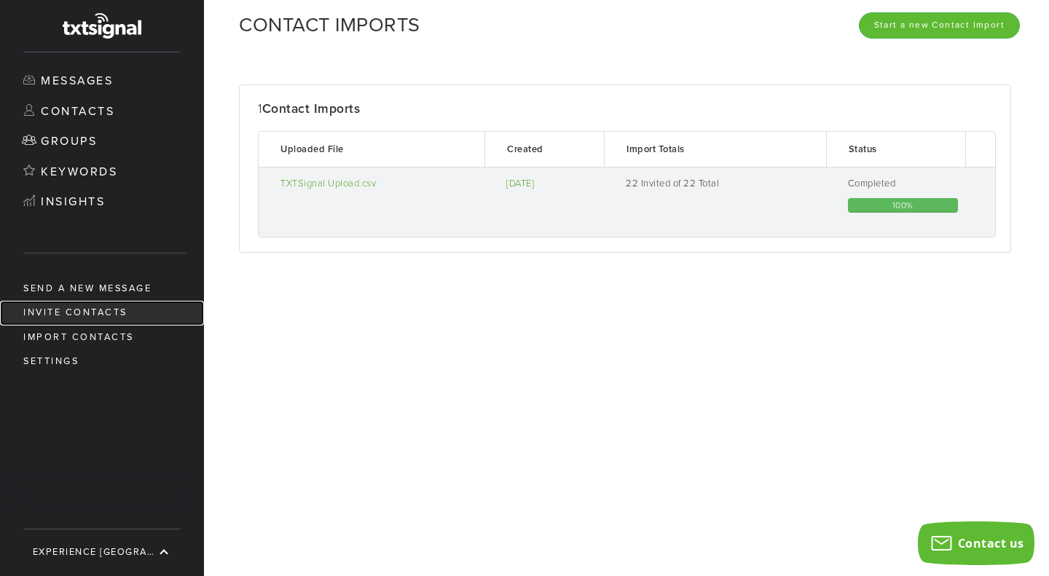
click at [85, 310] on link "Invite Contacts" at bounding box center [102, 313] width 204 height 24
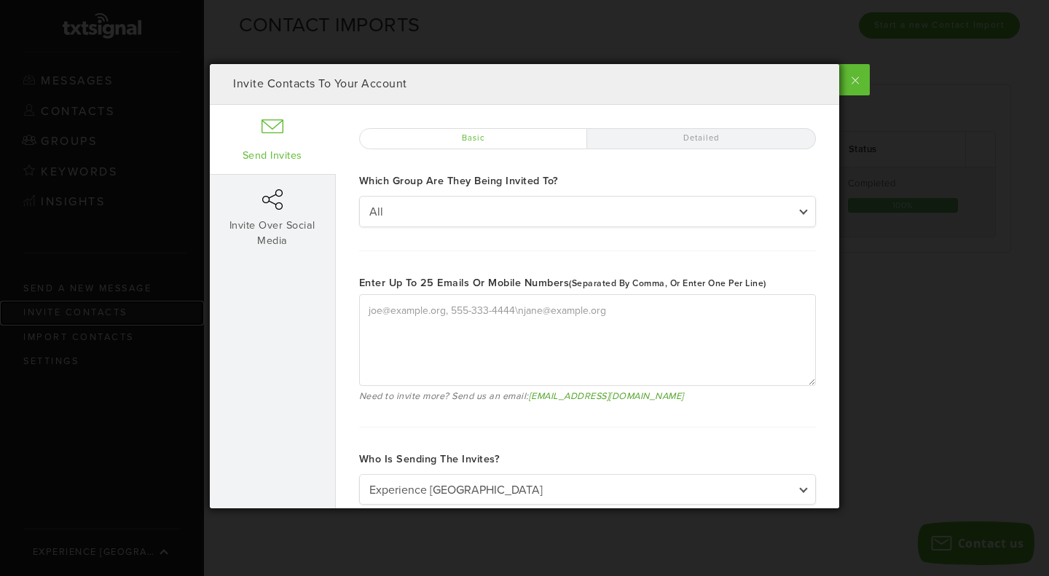
type textarea "[PERSON_NAME][EMAIL_ADDRESS][DOMAIN_NAME], [PHONE_NUMBER] [PERSON_NAME][EMAIL_A…"
click at [109, 260] on div "Invite Contacts To Your Account Send Invites Invite Over Social Media Basic Det…" at bounding box center [524, 288] width 1049 height 576
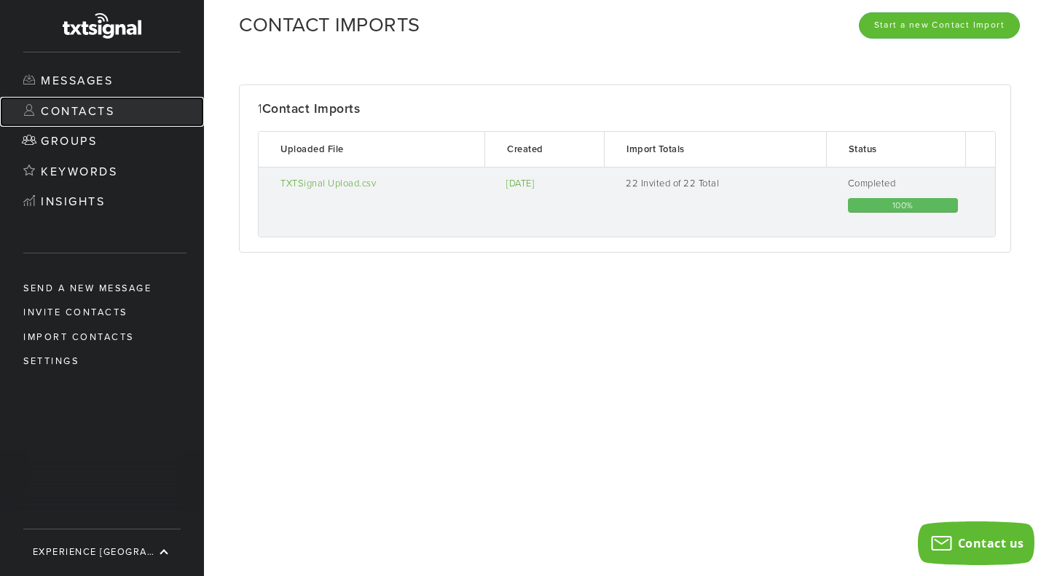
click at [108, 106] on link "Contacts" at bounding box center [102, 112] width 204 height 31
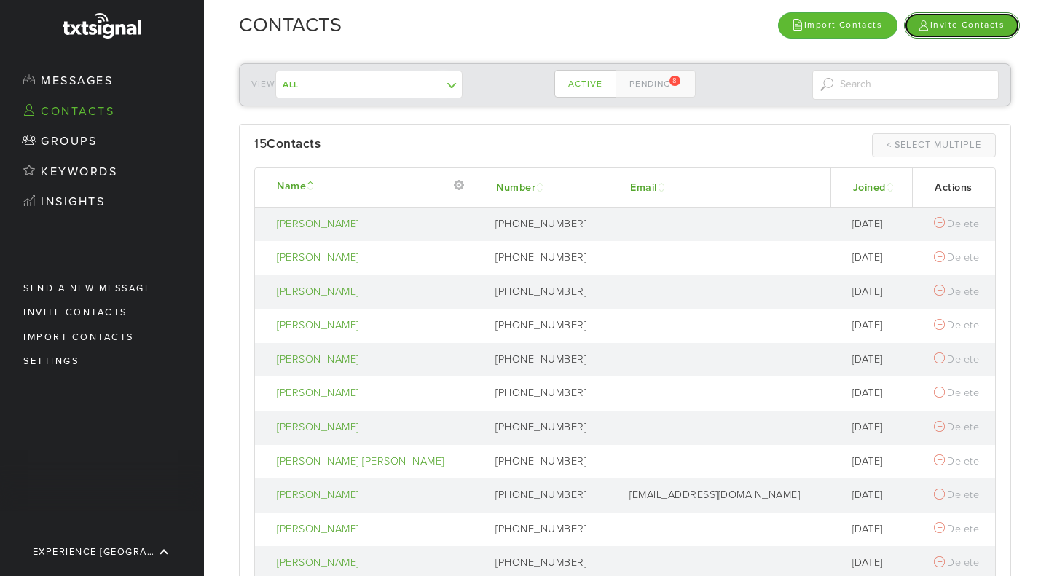
click at [984, 17] on link "Invite Contacts" at bounding box center [962, 24] width 116 height 25
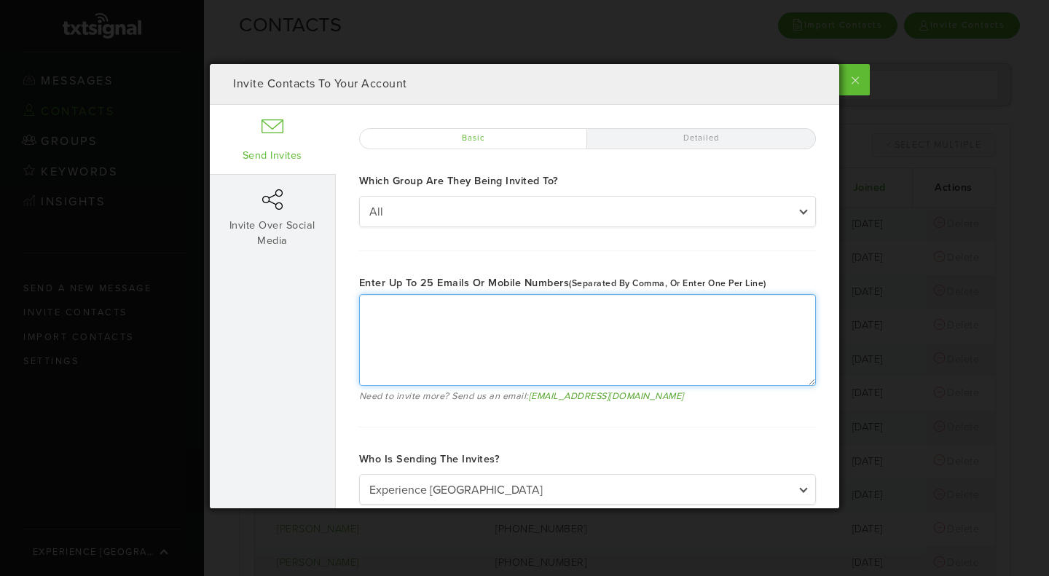
click at [557, 311] on textarea "Enter up to 25 emails or mobile numbers (separated by comma, or enter one per l…" at bounding box center [587, 340] width 457 height 92
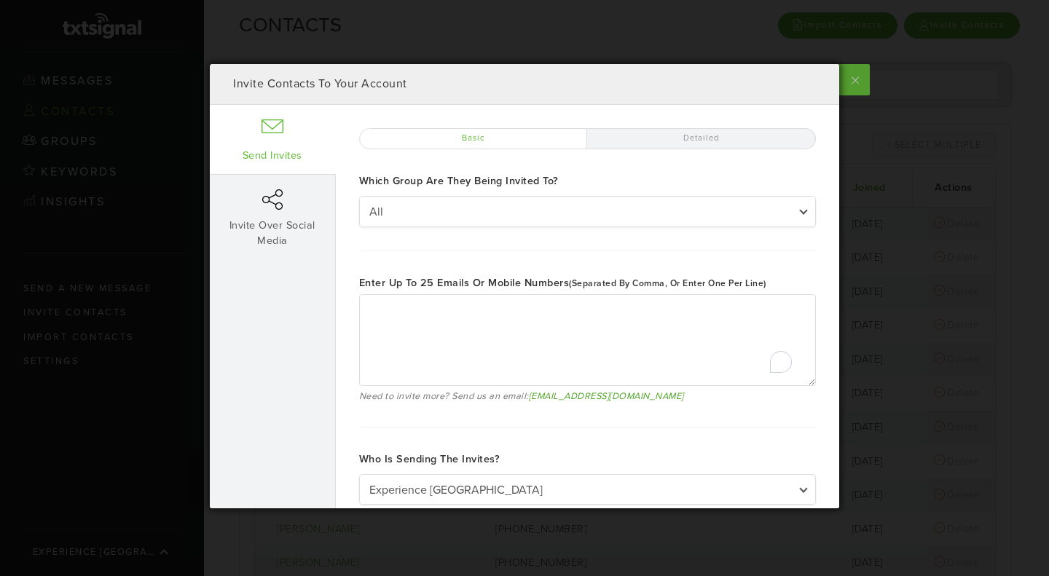
type textarea "[PERSON_NAME][EMAIL_ADDRESS][DOMAIN_NAME], [PHONE_NUMBER] [PERSON_NAME][EMAIL_A…"
click at [855, 91] on label at bounding box center [853, 79] width 33 height 31
click at [0, 0] on input "checkbox" at bounding box center [0, 0] width 0 height 0
